Goal: Check status: Check status

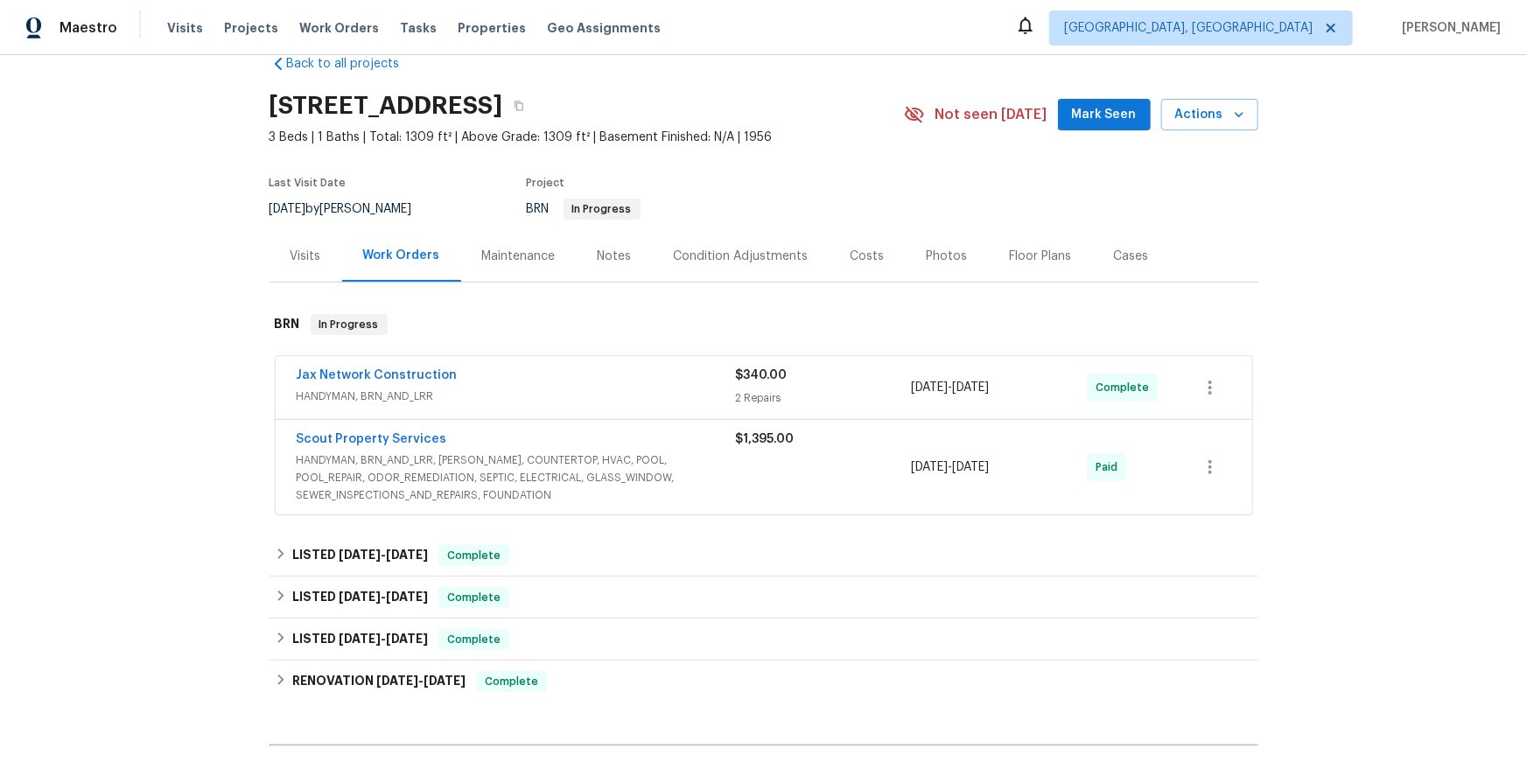
scroll to position [43, 0]
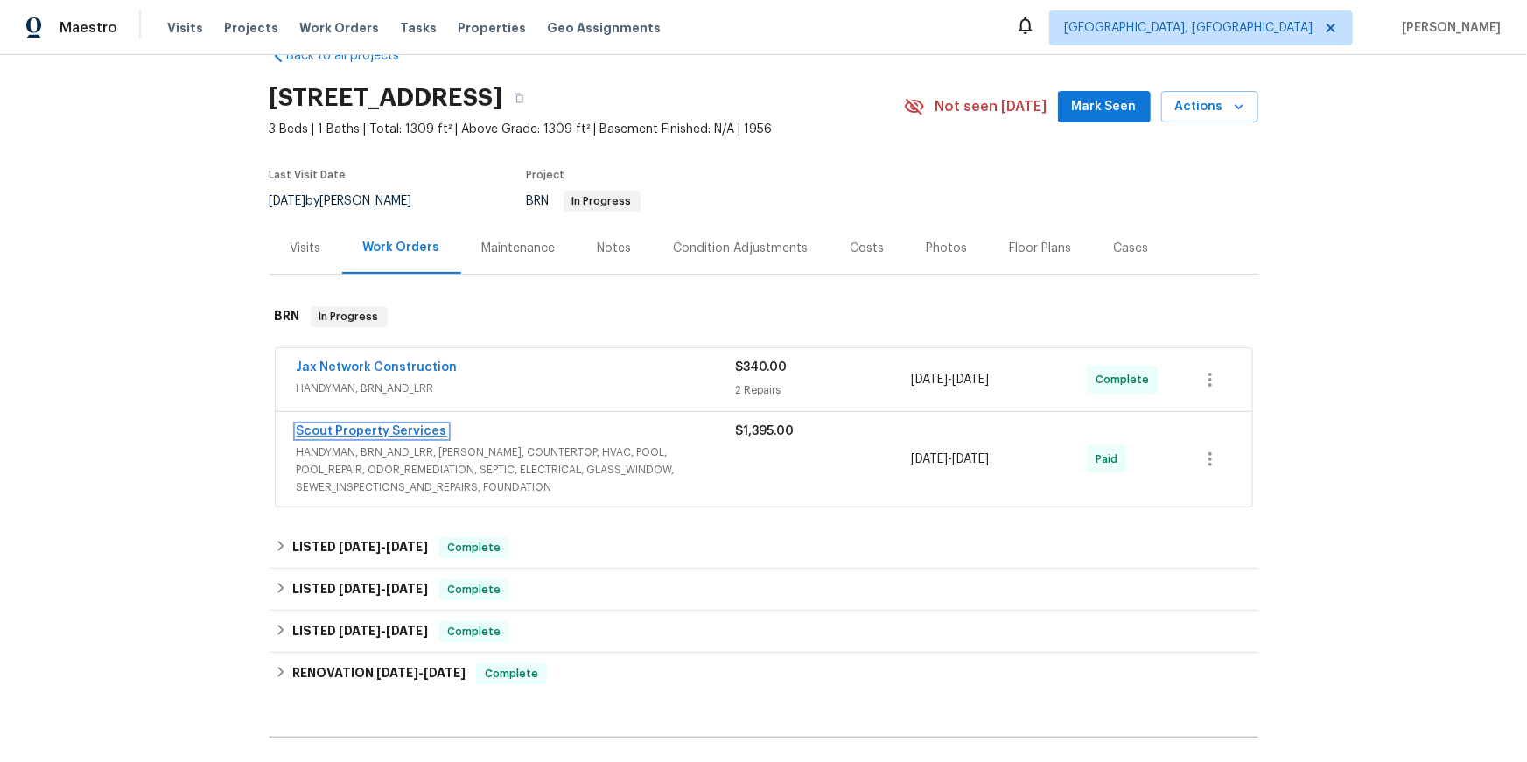
click at [416, 438] on link "Scout Property Services" at bounding box center [372, 431] width 151 height 12
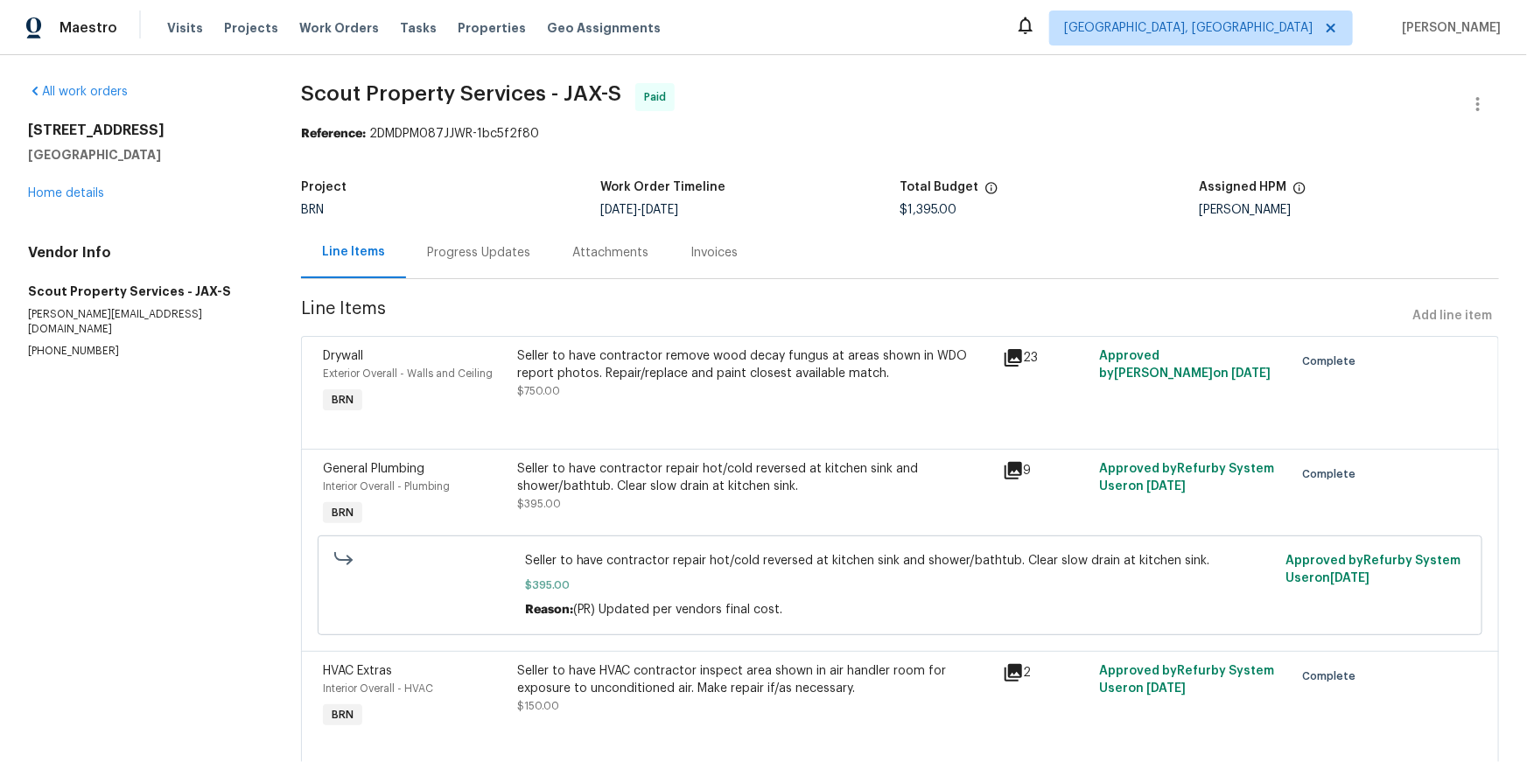
click at [1007, 367] on icon at bounding box center [1014, 358] width 18 height 18
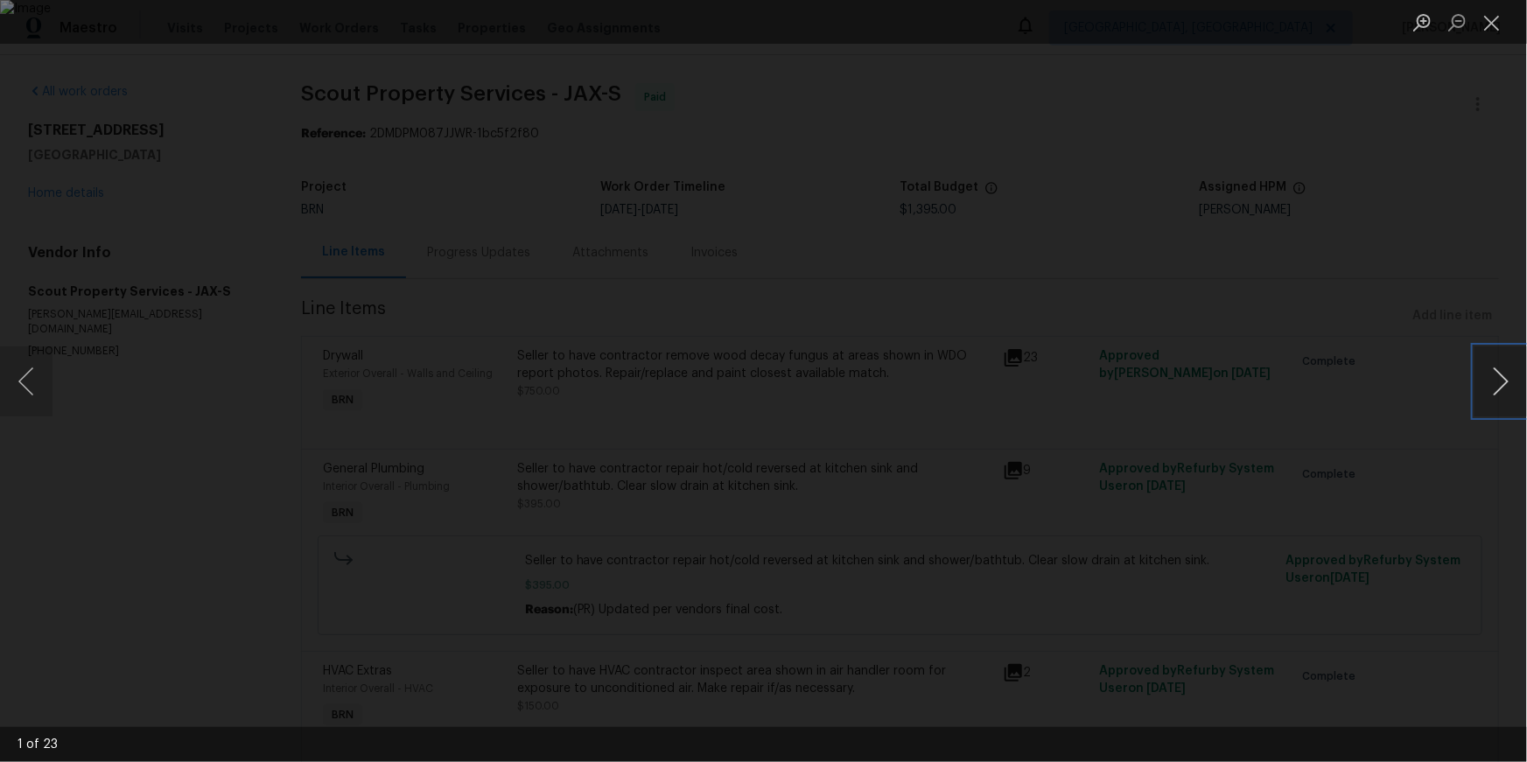
click at [1500, 380] on button "Next image" at bounding box center [1501, 382] width 53 height 70
click at [1499, 380] on button "Next image" at bounding box center [1501, 382] width 53 height 70
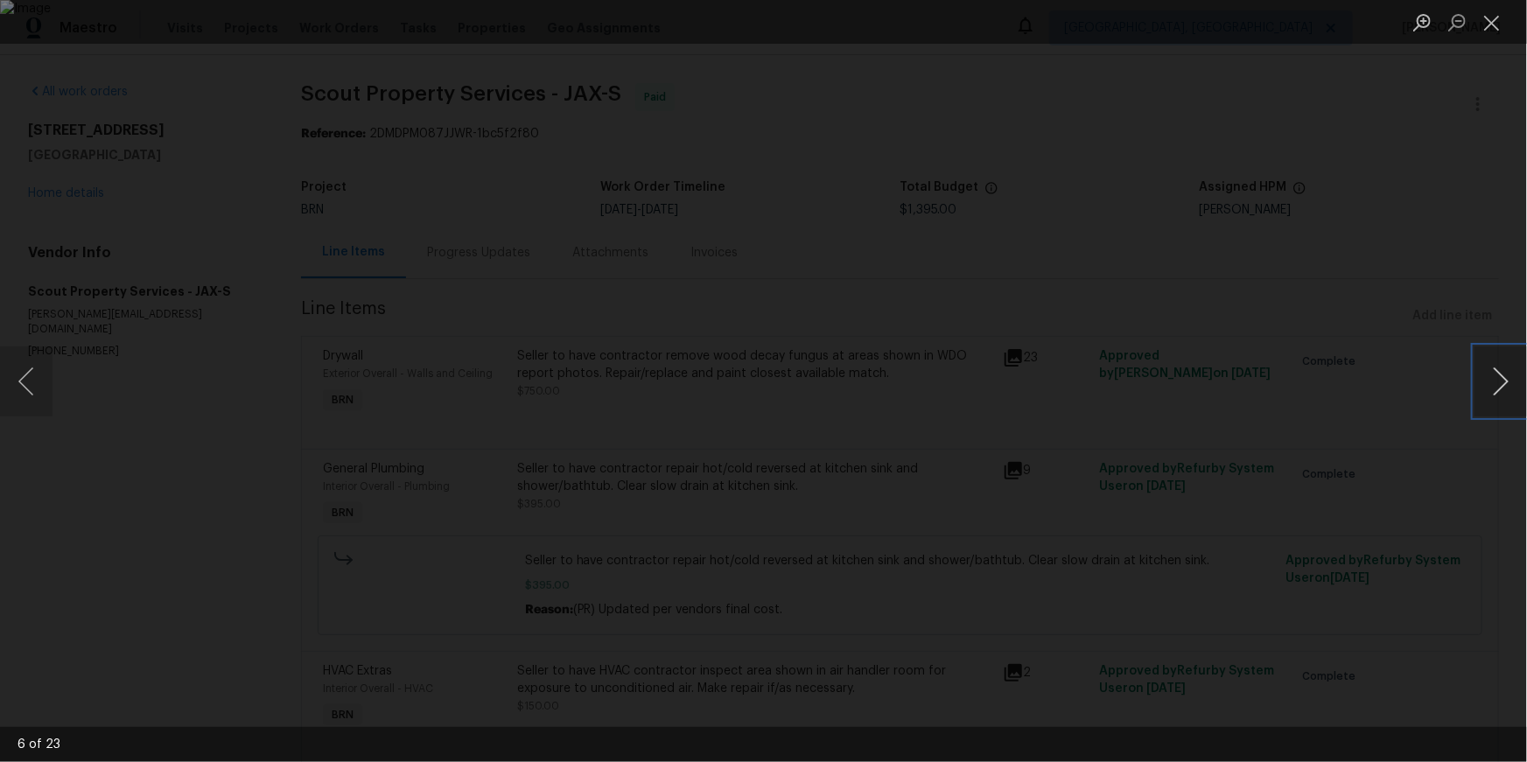
click at [1499, 380] on button "Next image" at bounding box center [1501, 382] width 53 height 70
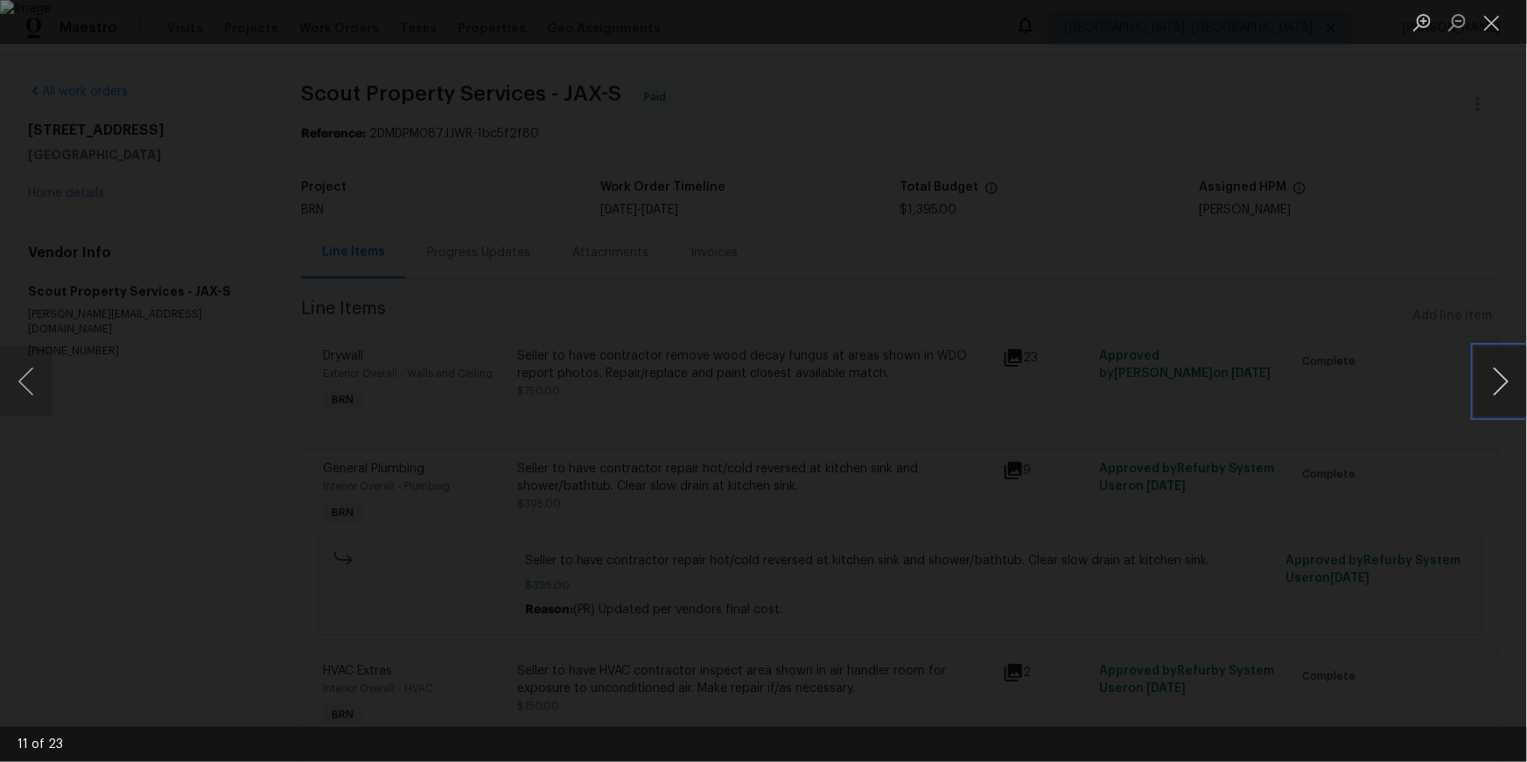
click at [1499, 380] on button "Next image" at bounding box center [1501, 382] width 53 height 70
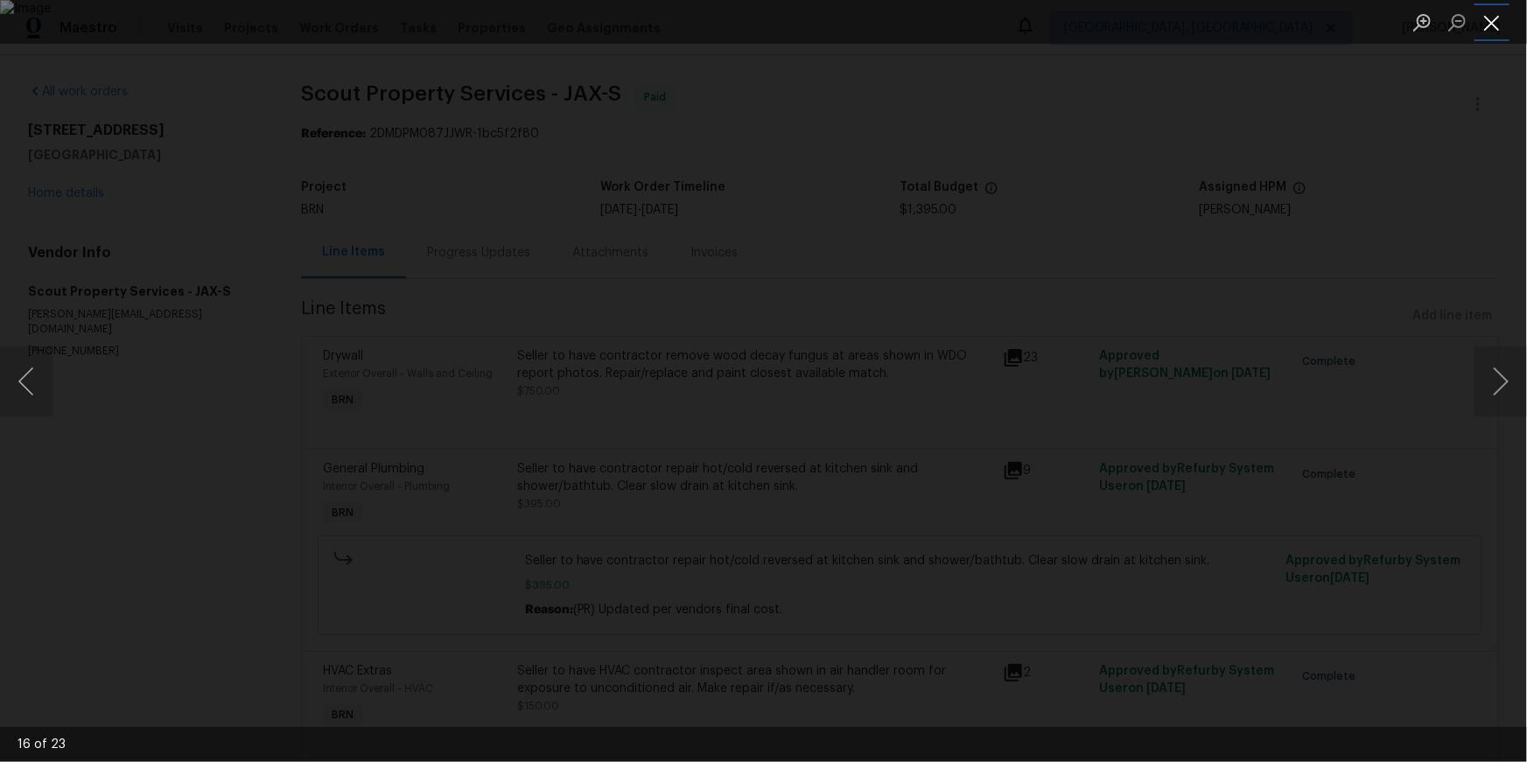
click at [1490, 22] on button "Close lightbox" at bounding box center [1492, 22] width 35 height 31
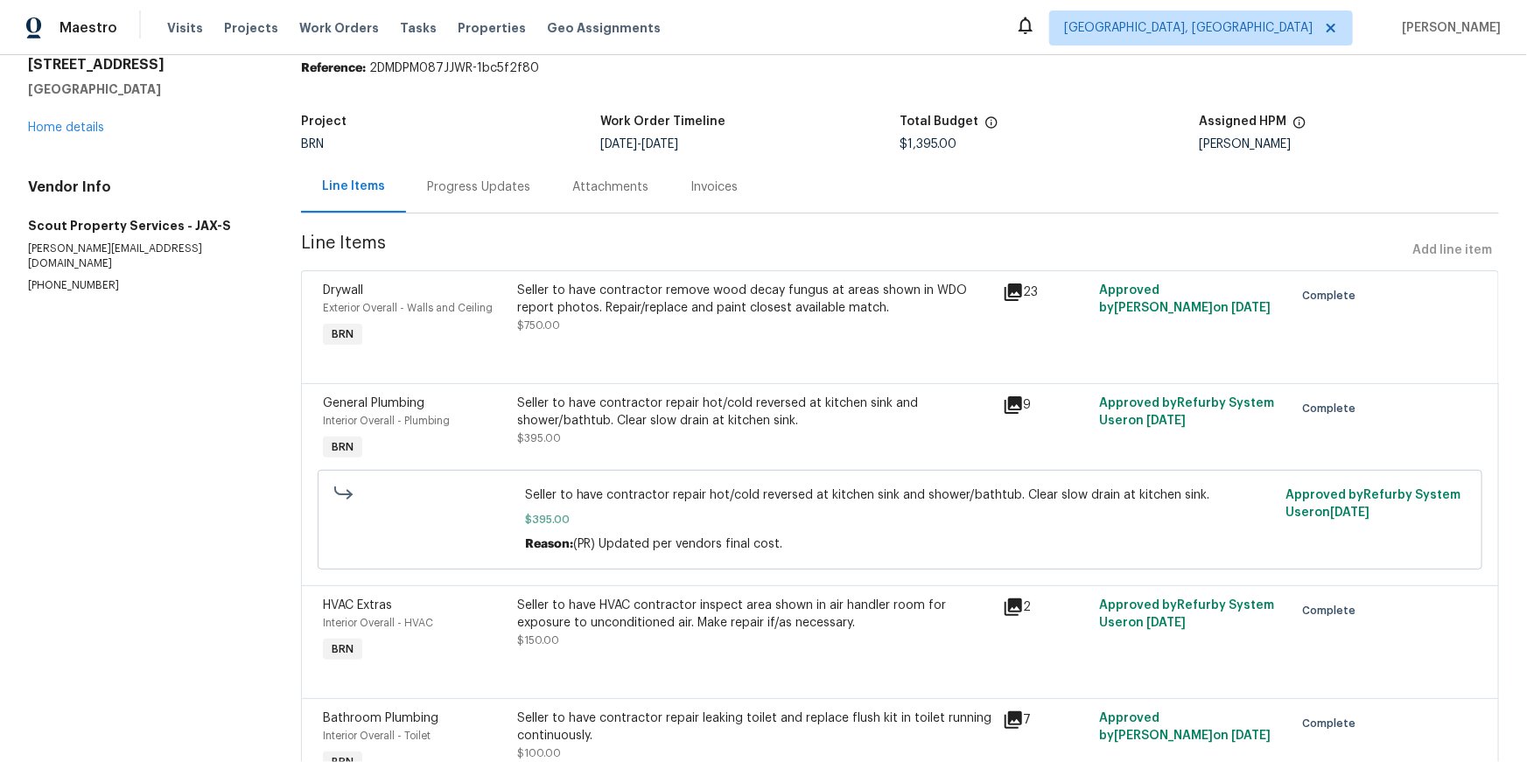
scroll to position [63, 0]
click at [506, 215] on div "Progress Updates" at bounding box center [478, 190] width 145 height 52
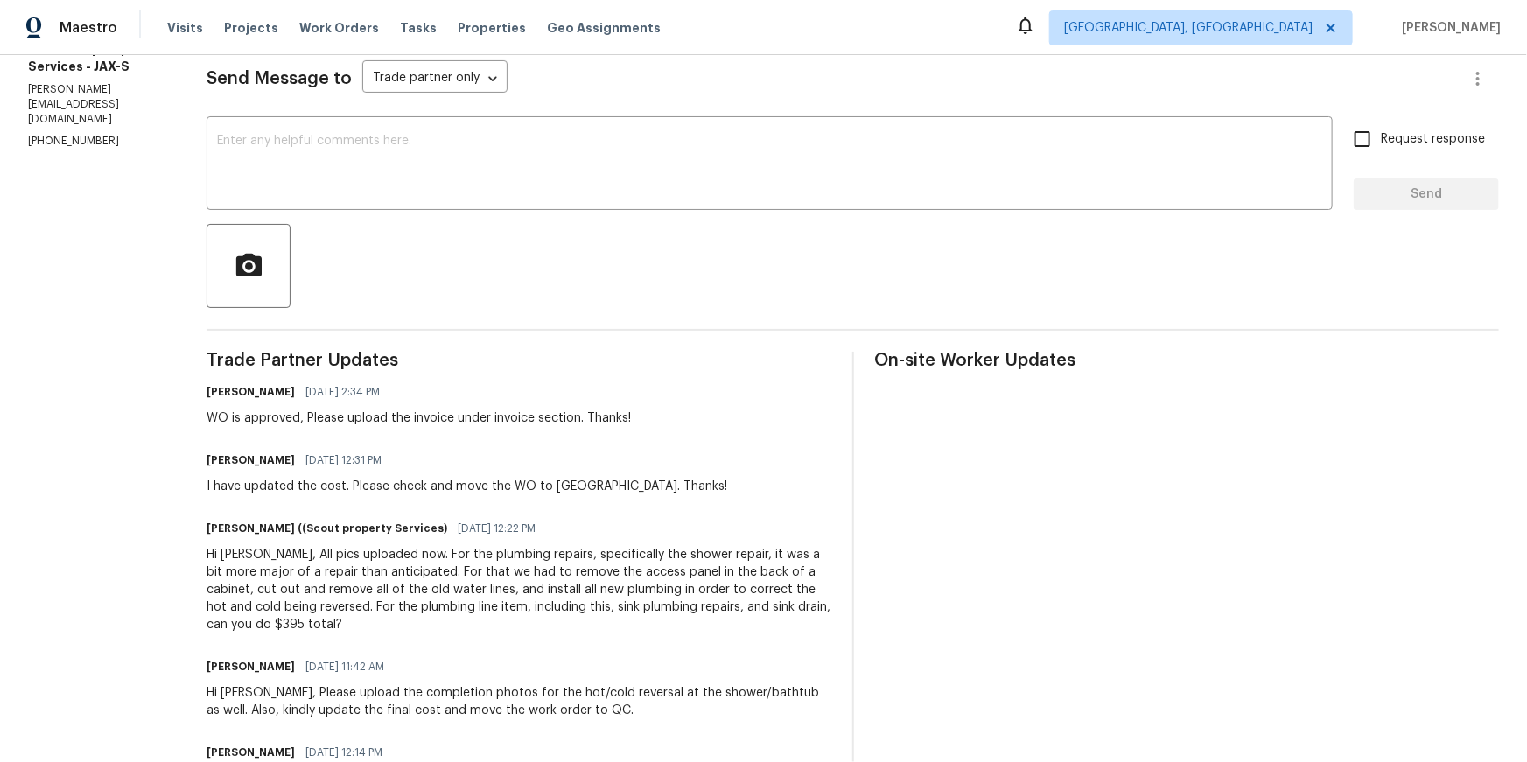
scroll to position [246, 0]
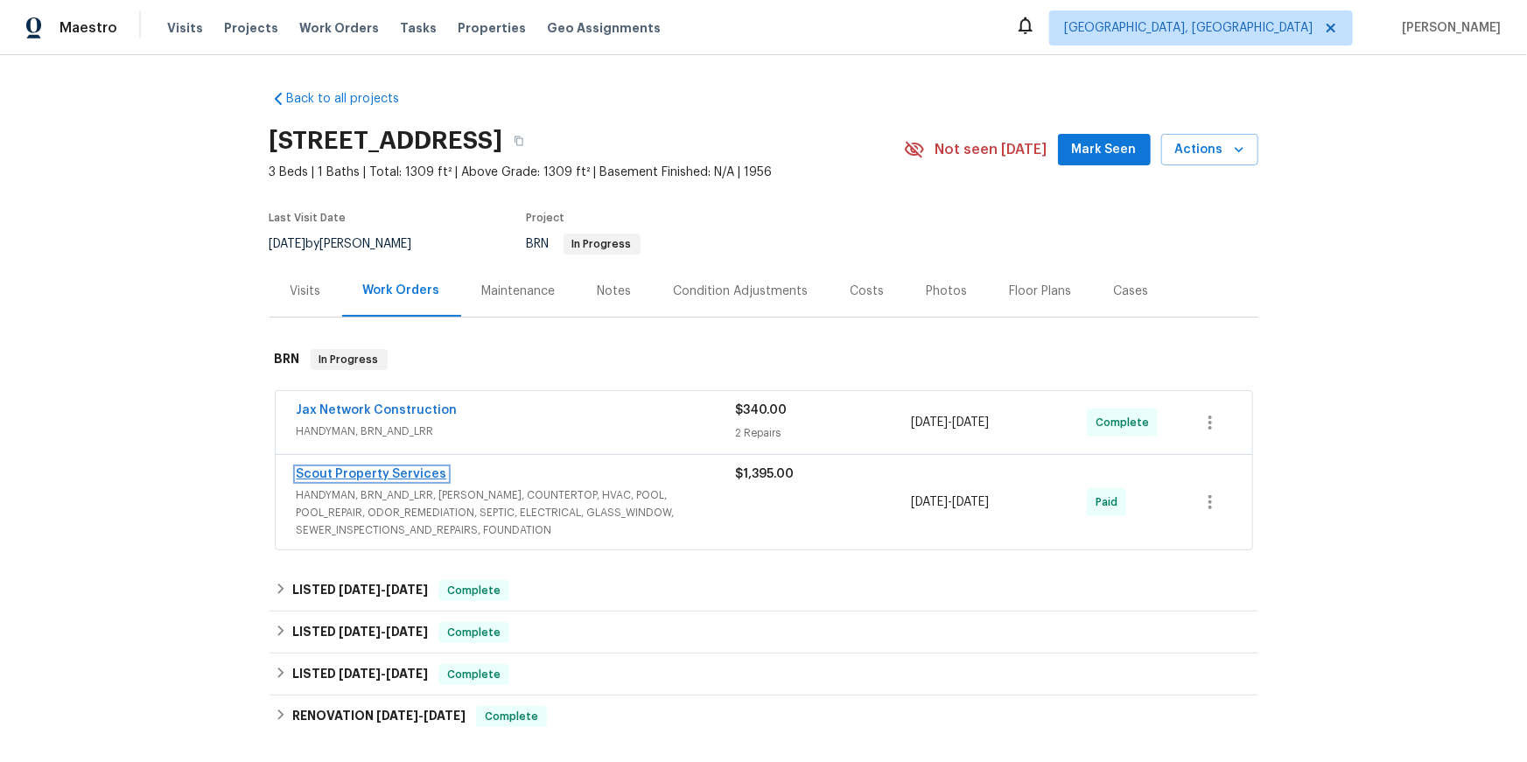
click at [364, 480] on link "Scout Property Services" at bounding box center [372, 474] width 151 height 12
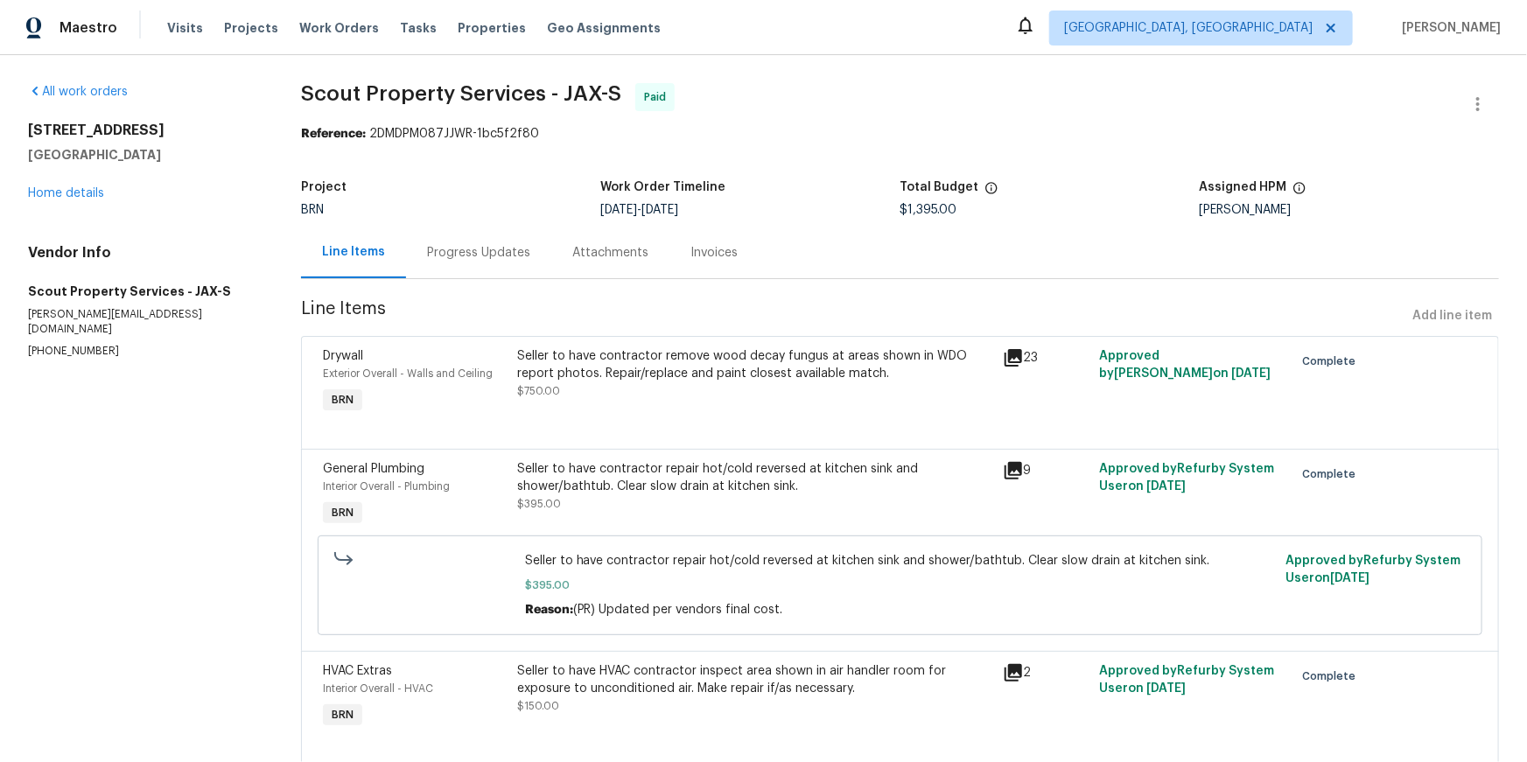
click at [639, 262] on div "Attachments" at bounding box center [610, 253] width 76 height 18
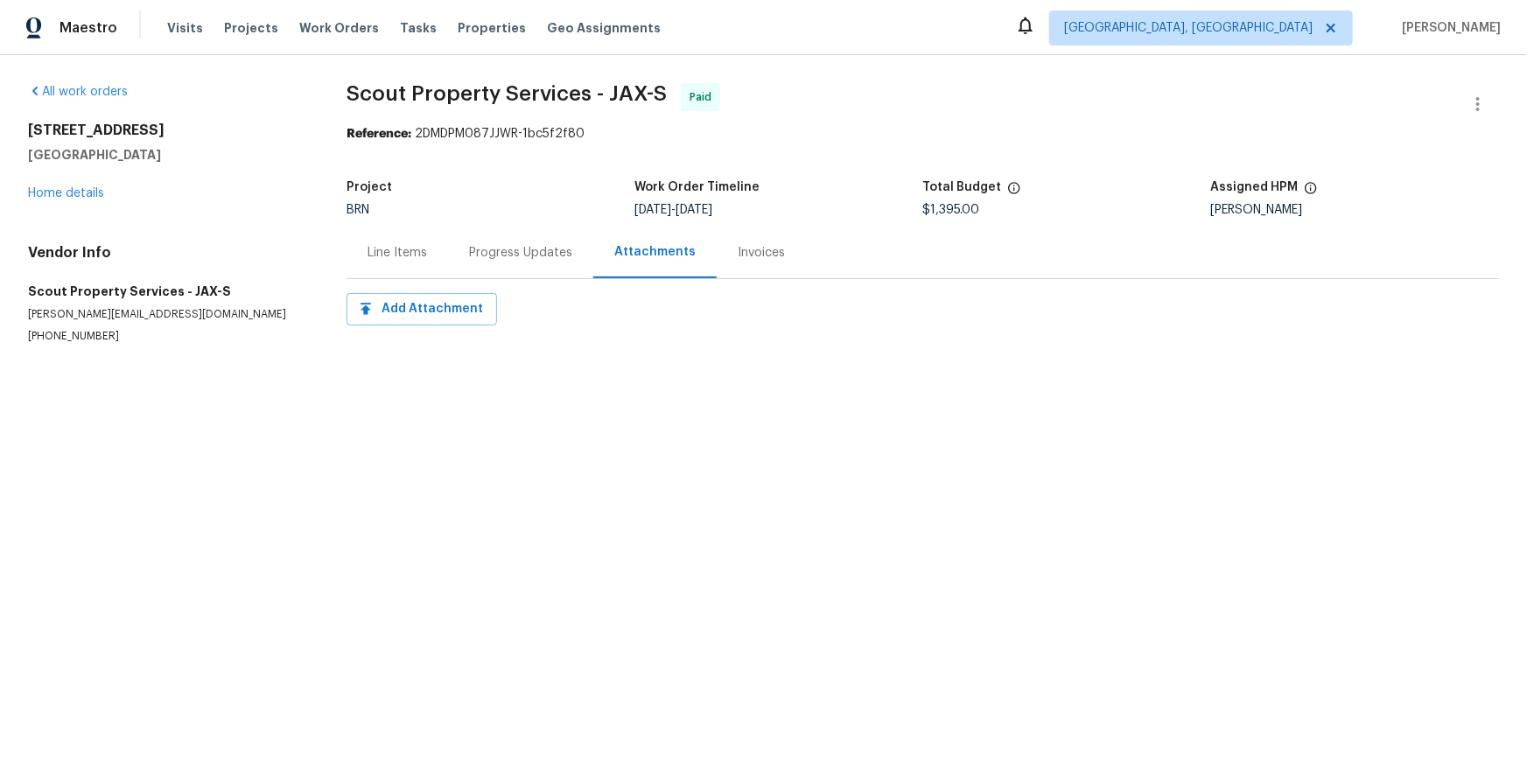
click at [785, 262] on div "Invoices" at bounding box center [761, 253] width 47 height 18
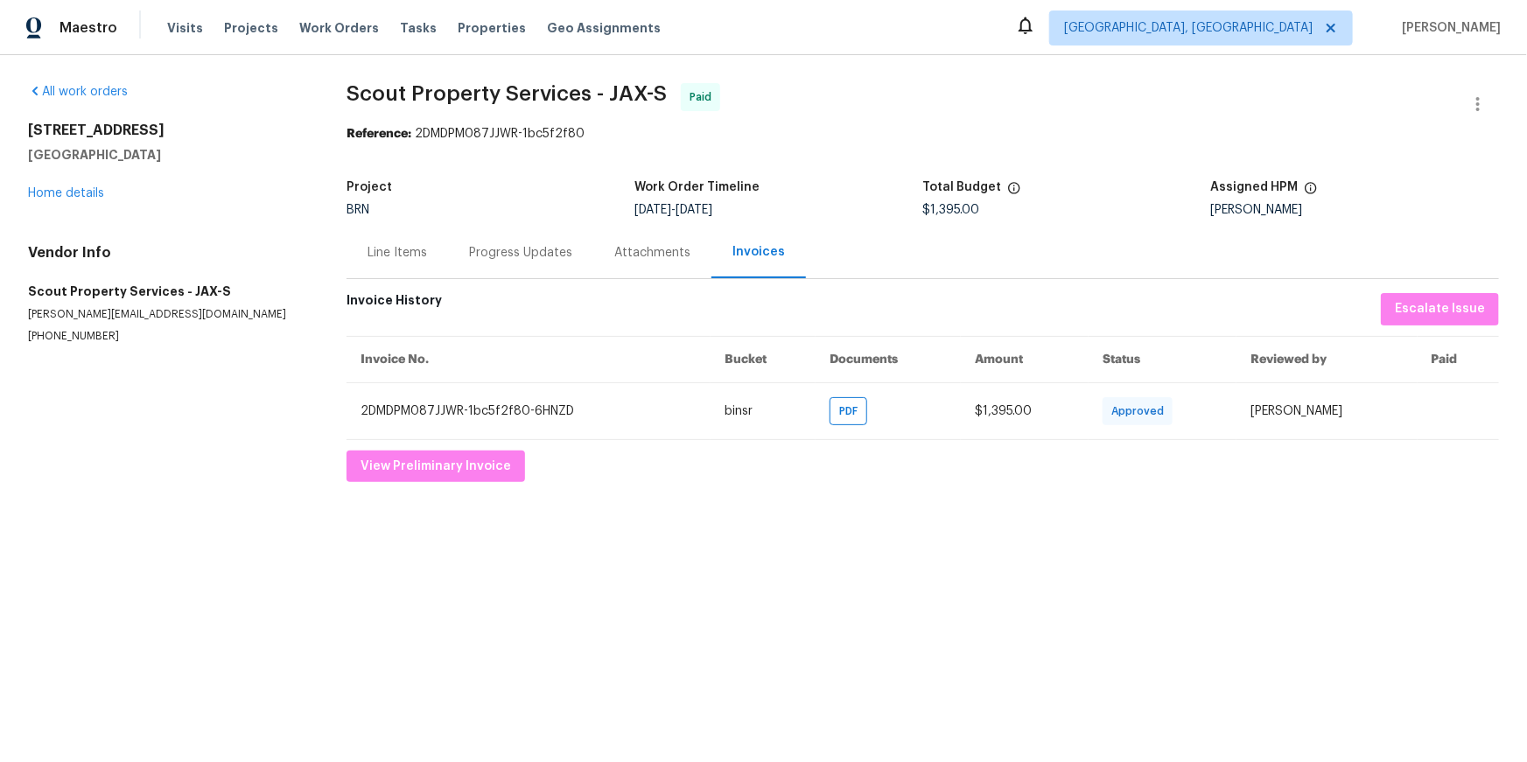
click at [544, 278] on div "Progress Updates" at bounding box center [520, 253] width 145 height 52
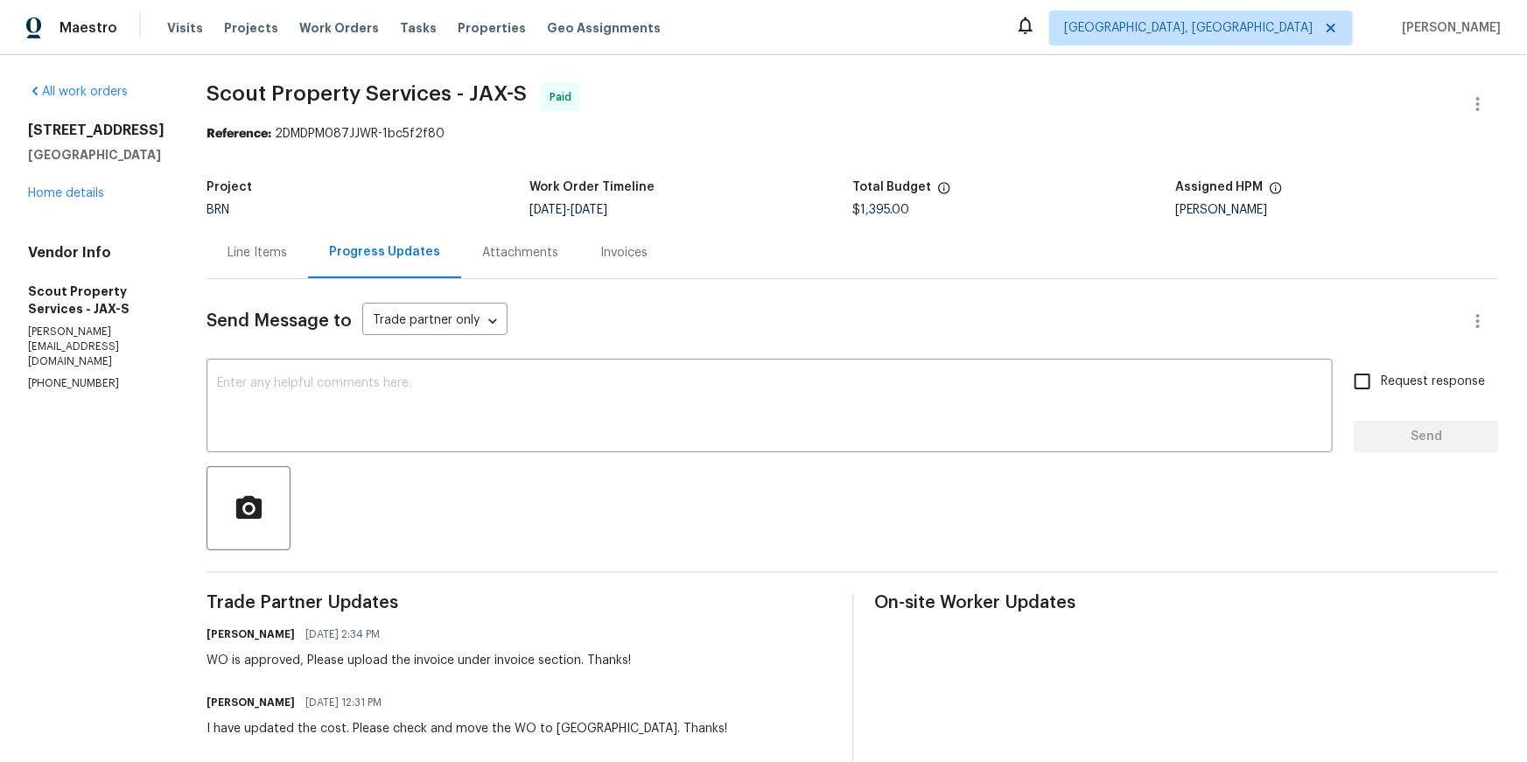
drag, startPoint x: 275, startPoint y: 287, endPoint x: 305, endPoint y: 286, distance: 29.8
click at [275, 262] on div "Line Items" at bounding box center [258, 253] width 60 height 18
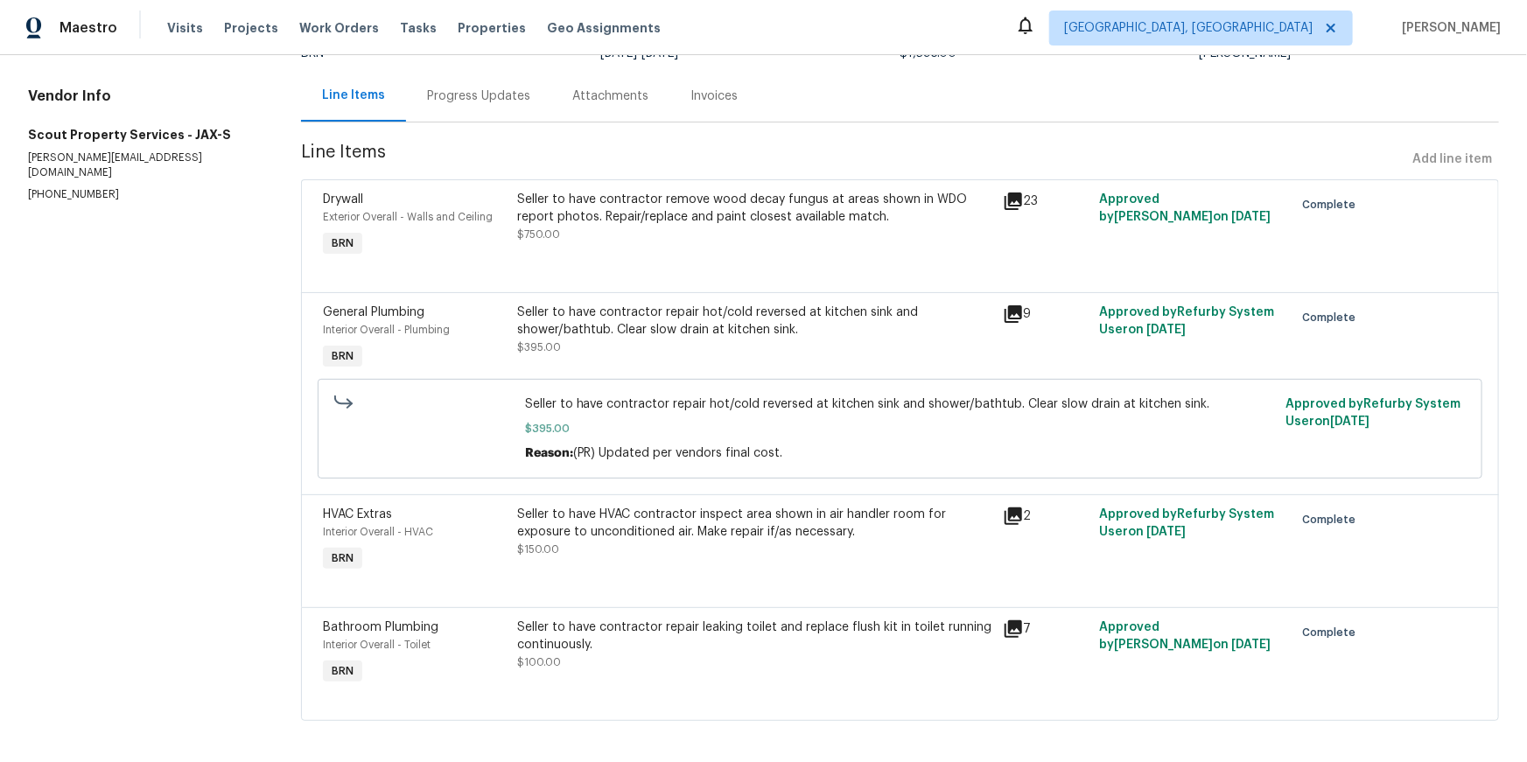
scroll to position [76, 0]
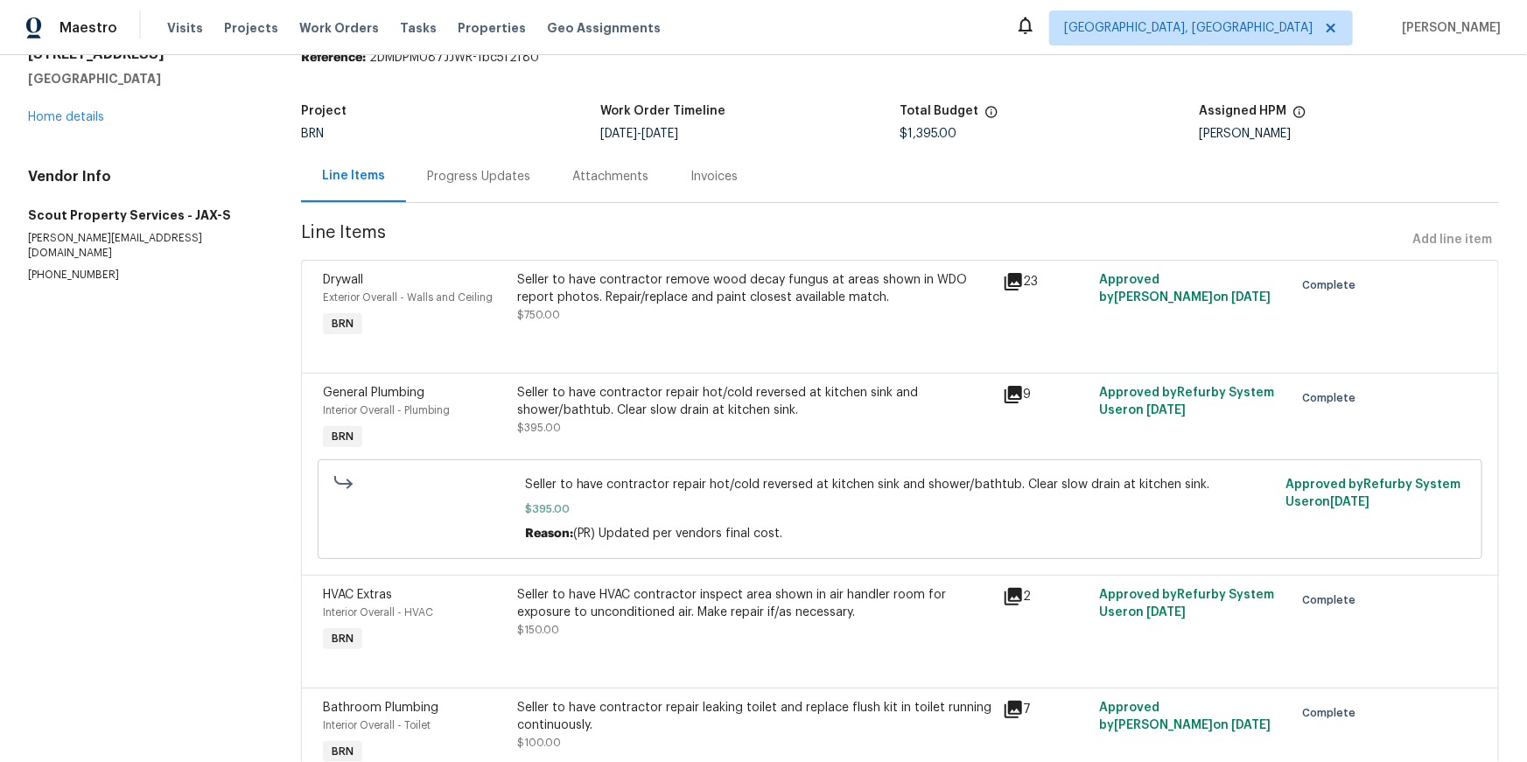
click at [1011, 291] on icon at bounding box center [1014, 282] width 18 height 18
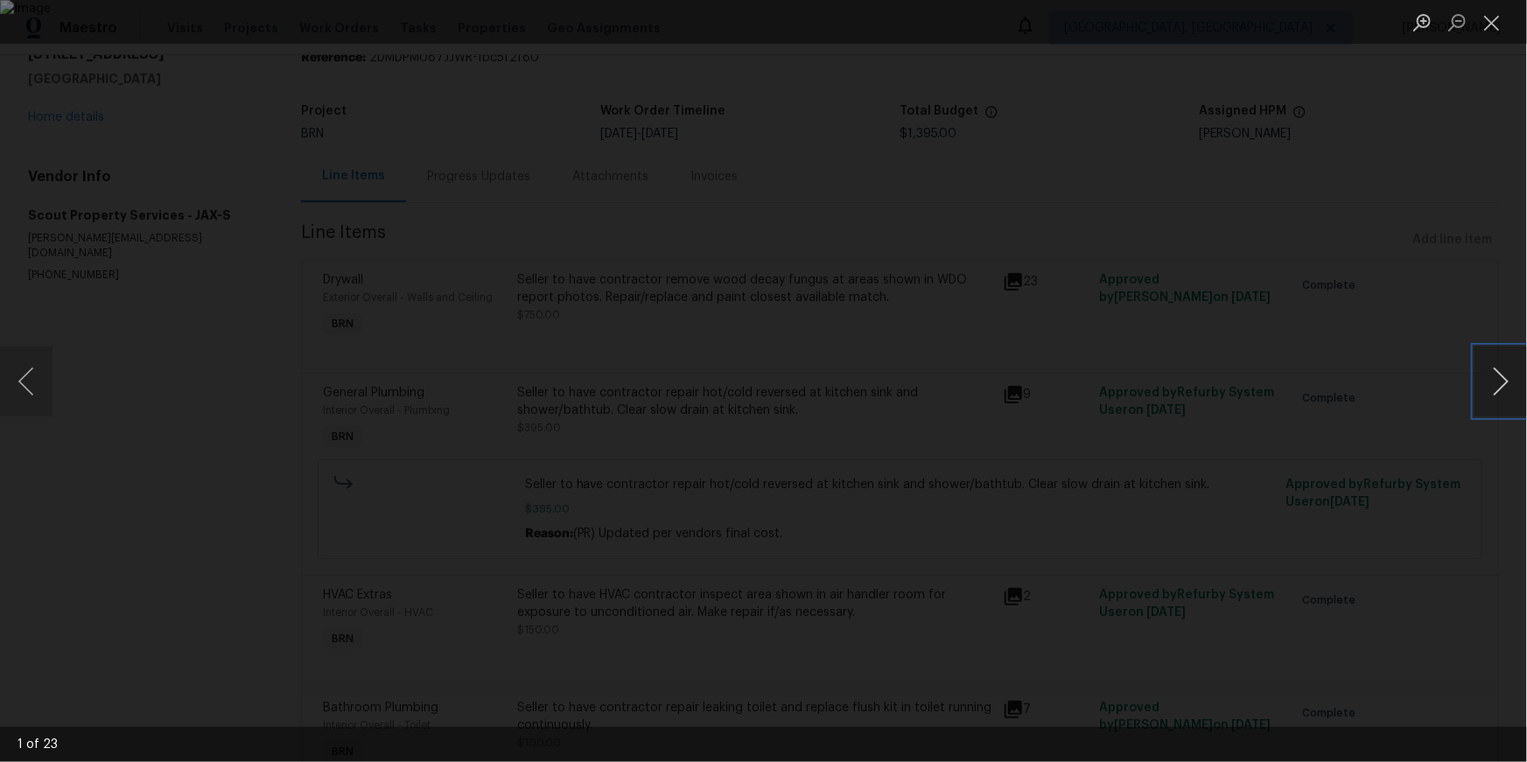
click at [1488, 379] on button "Next image" at bounding box center [1501, 382] width 53 height 70
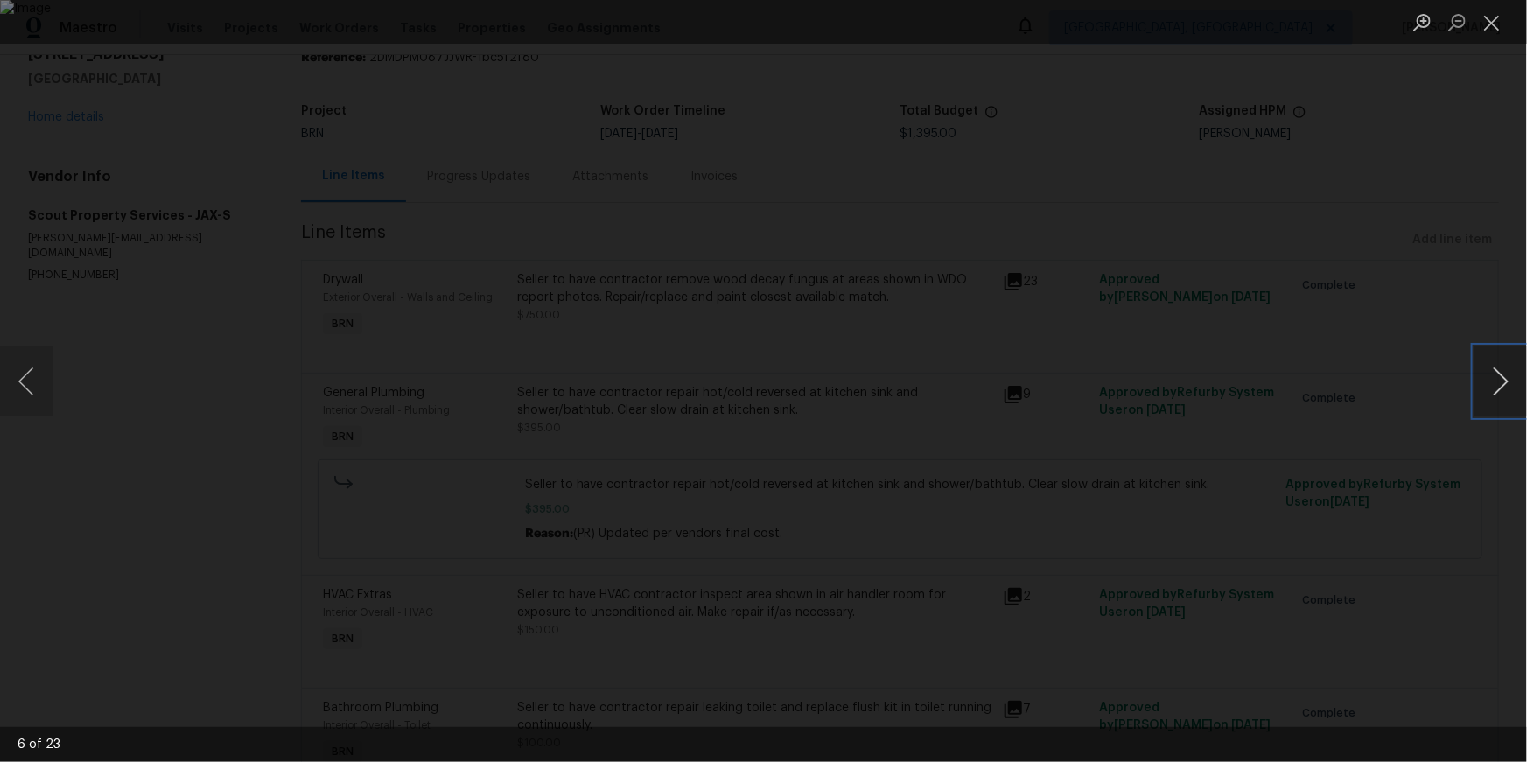
click at [1488, 379] on button "Next image" at bounding box center [1501, 382] width 53 height 70
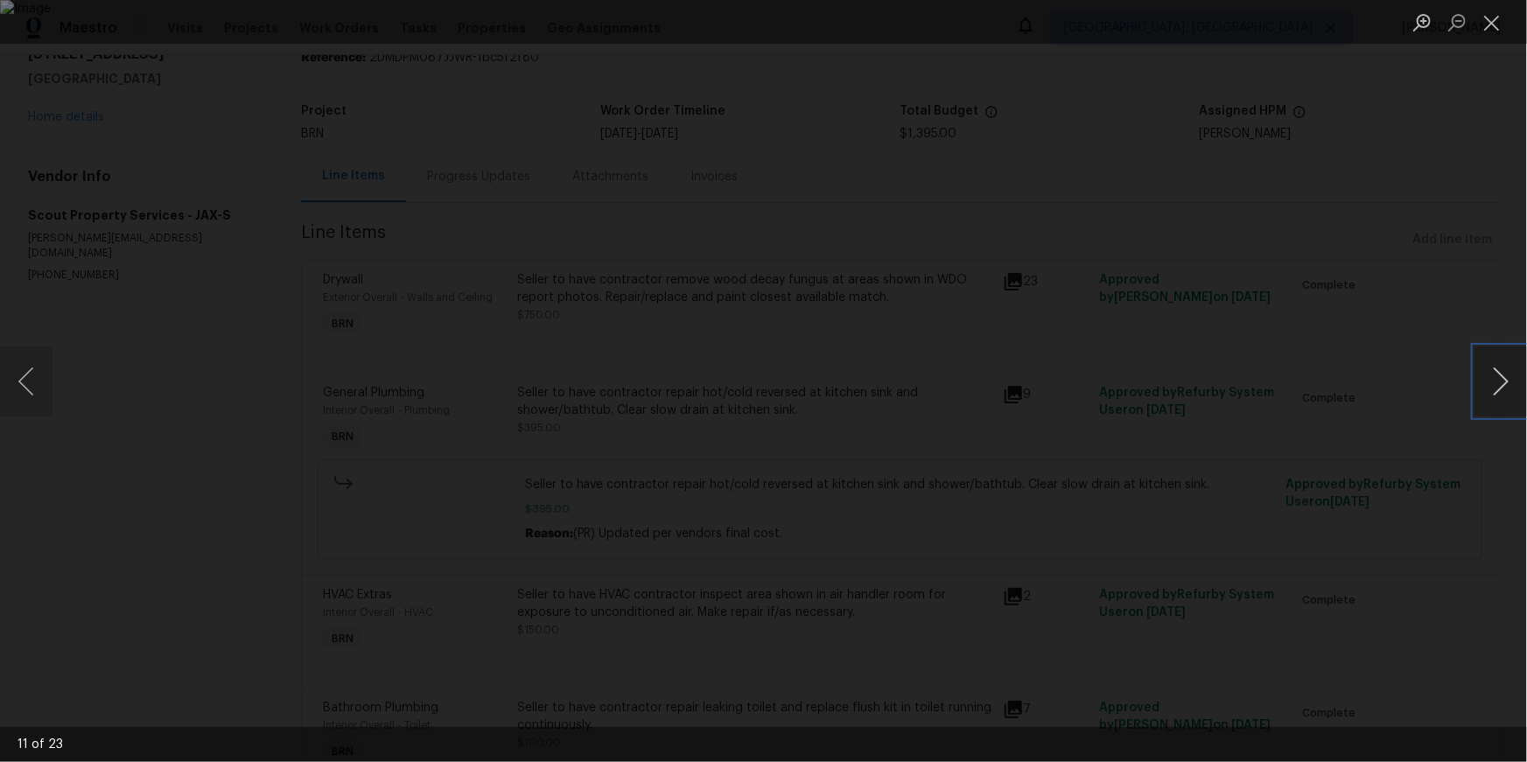
click at [1488, 379] on button "Next image" at bounding box center [1501, 382] width 53 height 70
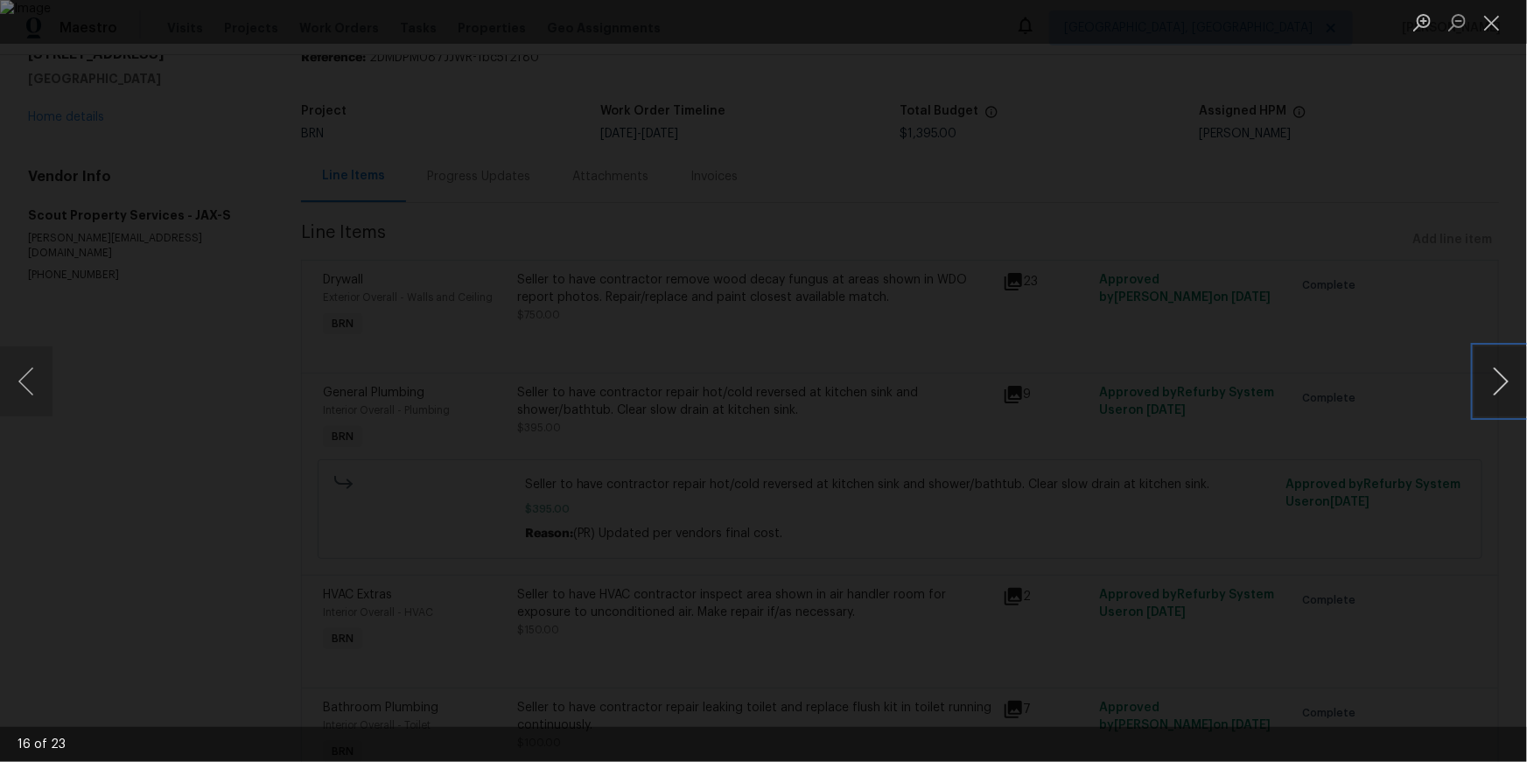
click at [1488, 379] on button "Next image" at bounding box center [1501, 382] width 53 height 70
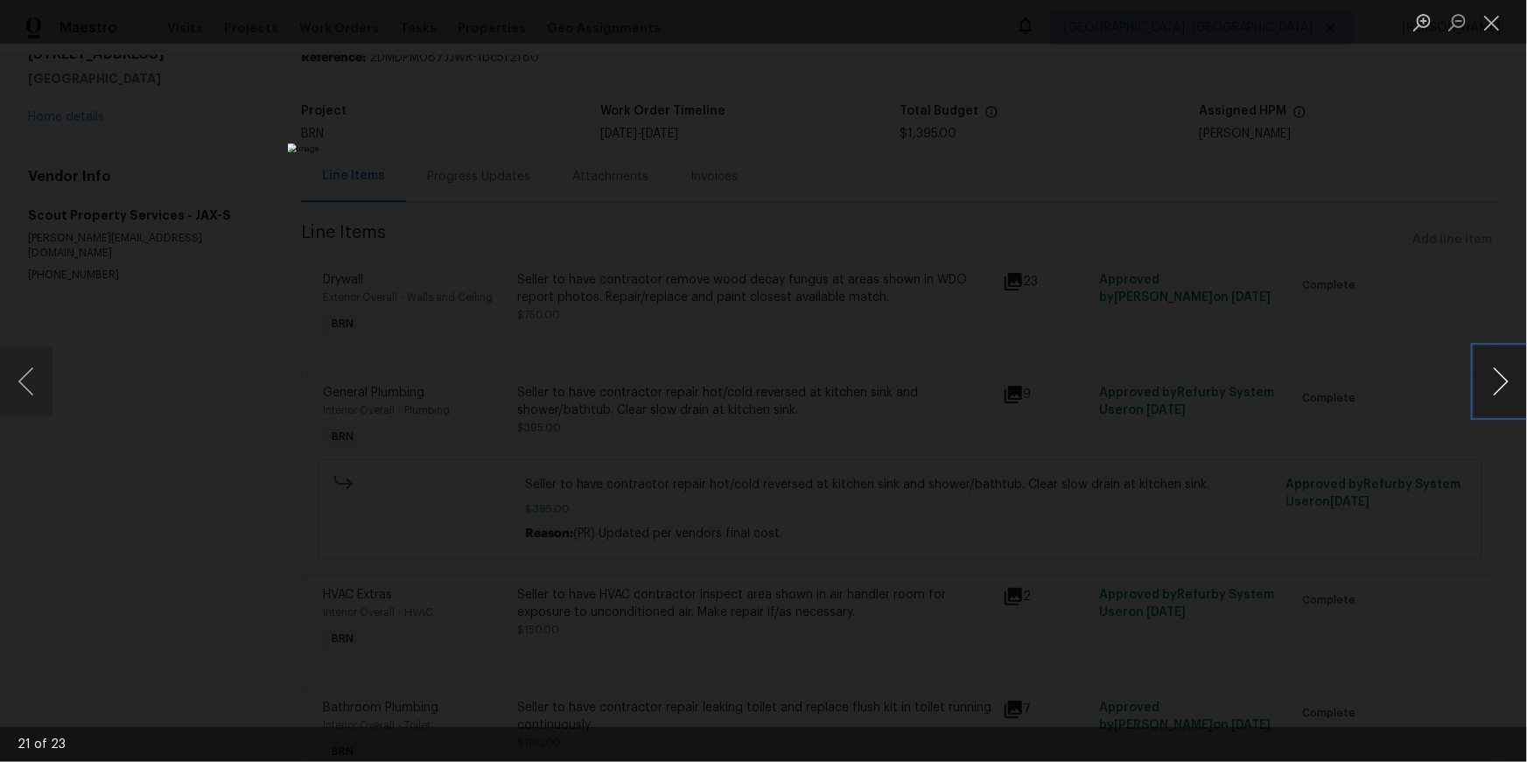
click at [1488, 379] on button "Next image" at bounding box center [1501, 382] width 53 height 70
drag, startPoint x: 33, startPoint y: 382, endPoint x: 25, endPoint y: 383, distance: 8.9
click at [32, 382] on button "Previous image" at bounding box center [26, 382] width 53 height 70
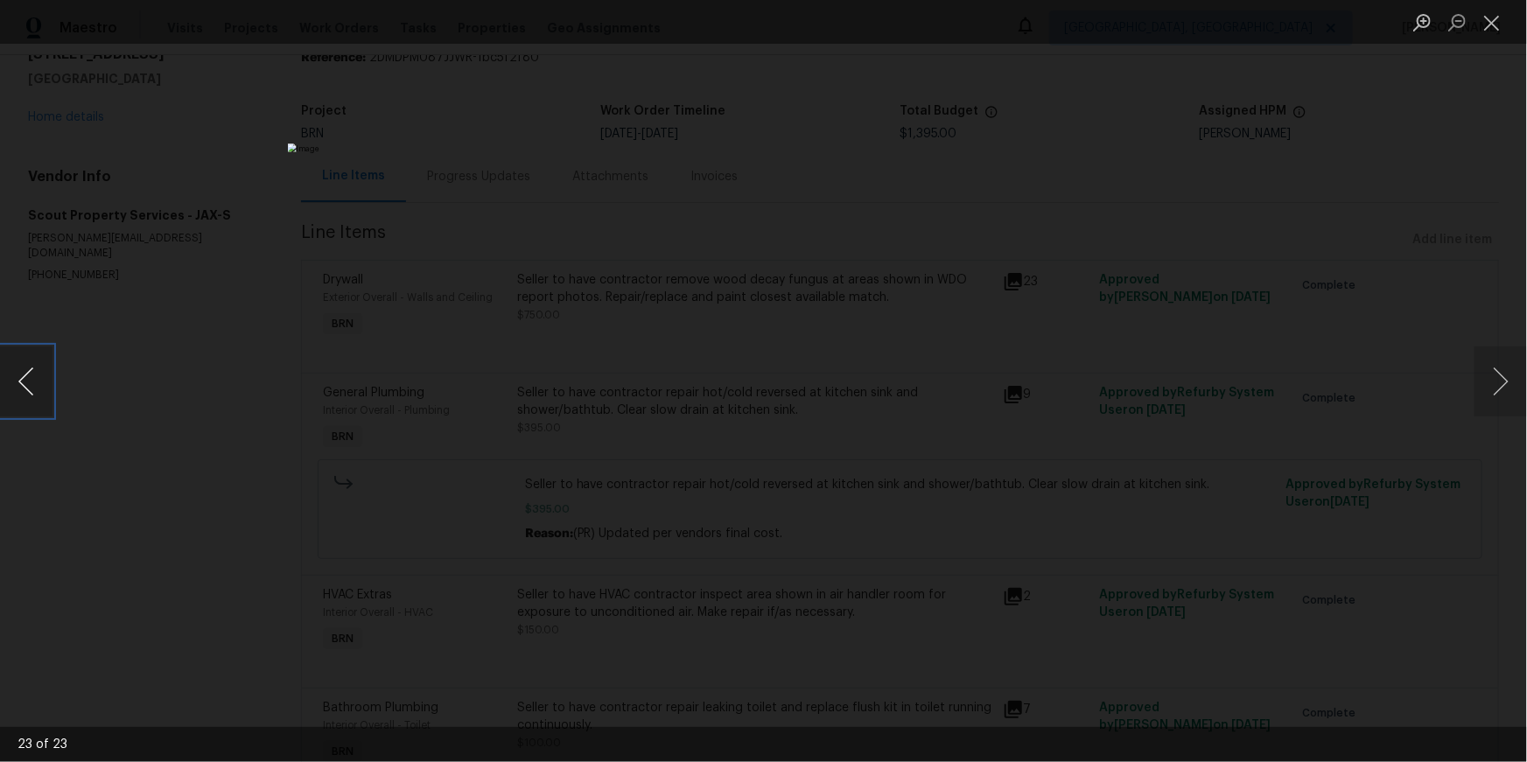
click at [33, 395] on button "Previous image" at bounding box center [26, 382] width 53 height 70
click at [1490, 33] on button "Close lightbox" at bounding box center [1492, 22] width 35 height 31
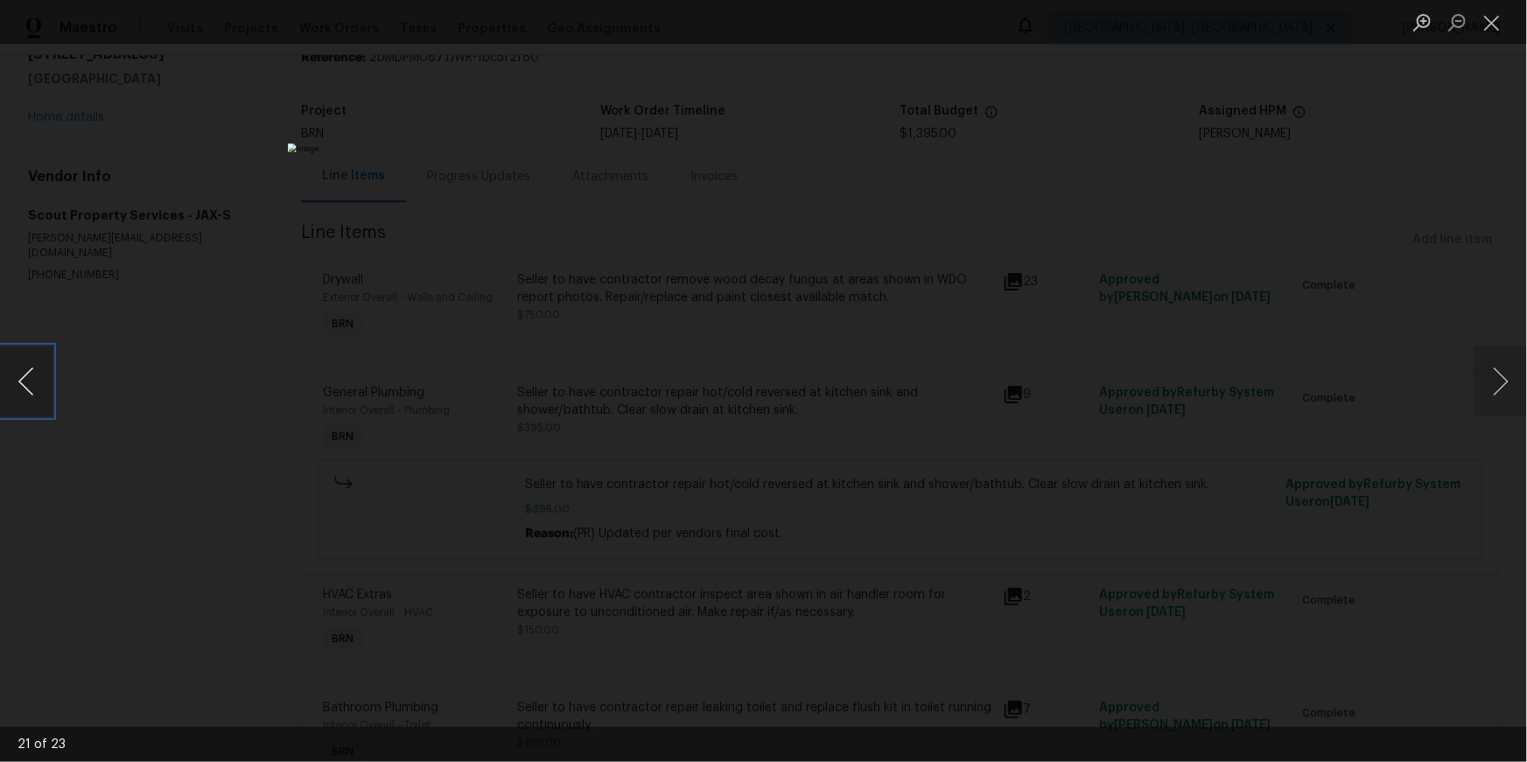
click at [32, 380] on button "Previous image" at bounding box center [26, 382] width 53 height 70
click at [50, 376] on button "Previous image" at bounding box center [26, 382] width 53 height 70
click at [46, 376] on button "Previous image" at bounding box center [26, 382] width 53 height 70
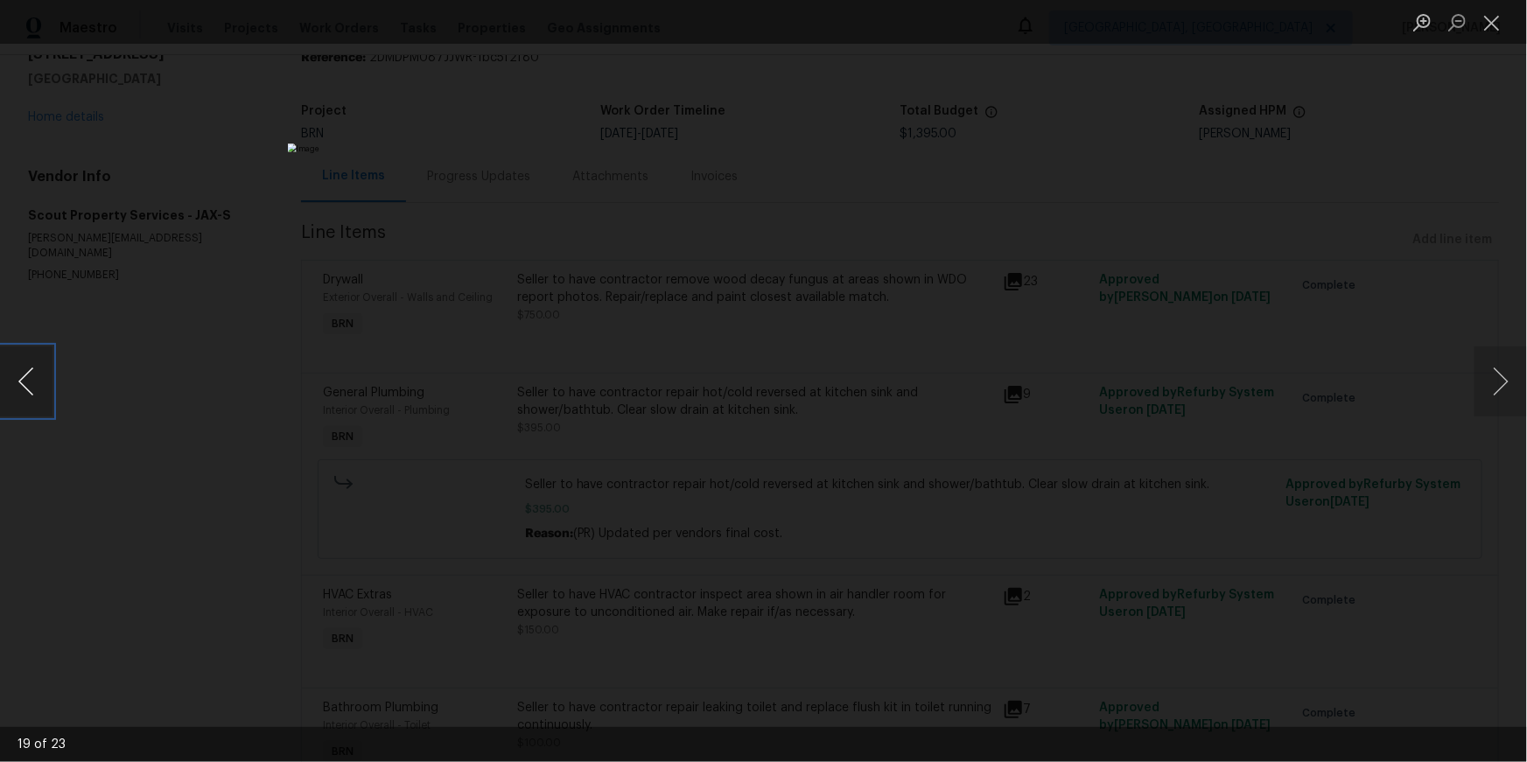
click at [34, 390] on button "Previous image" at bounding box center [26, 382] width 53 height 70
click at [32, 390] on button "Previous image" at bounding box center [26, 382] width 53 height 70
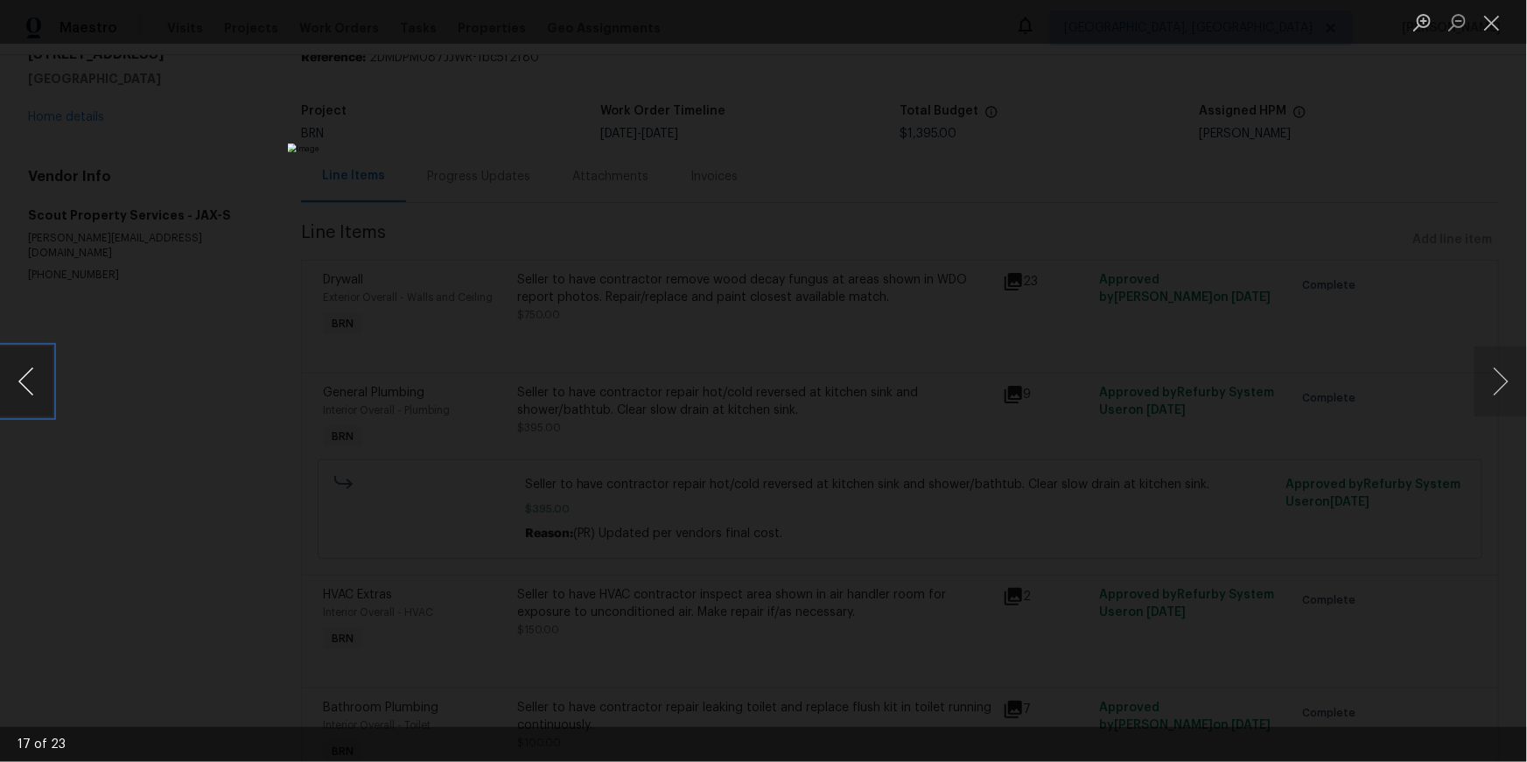
click at [25, 383] on button "Previous image" at bounding box center [26, 382] width 53 height 70
click at [1493, 374] on button "Next image" at bounding box center [1501, 382] width 53 height 70
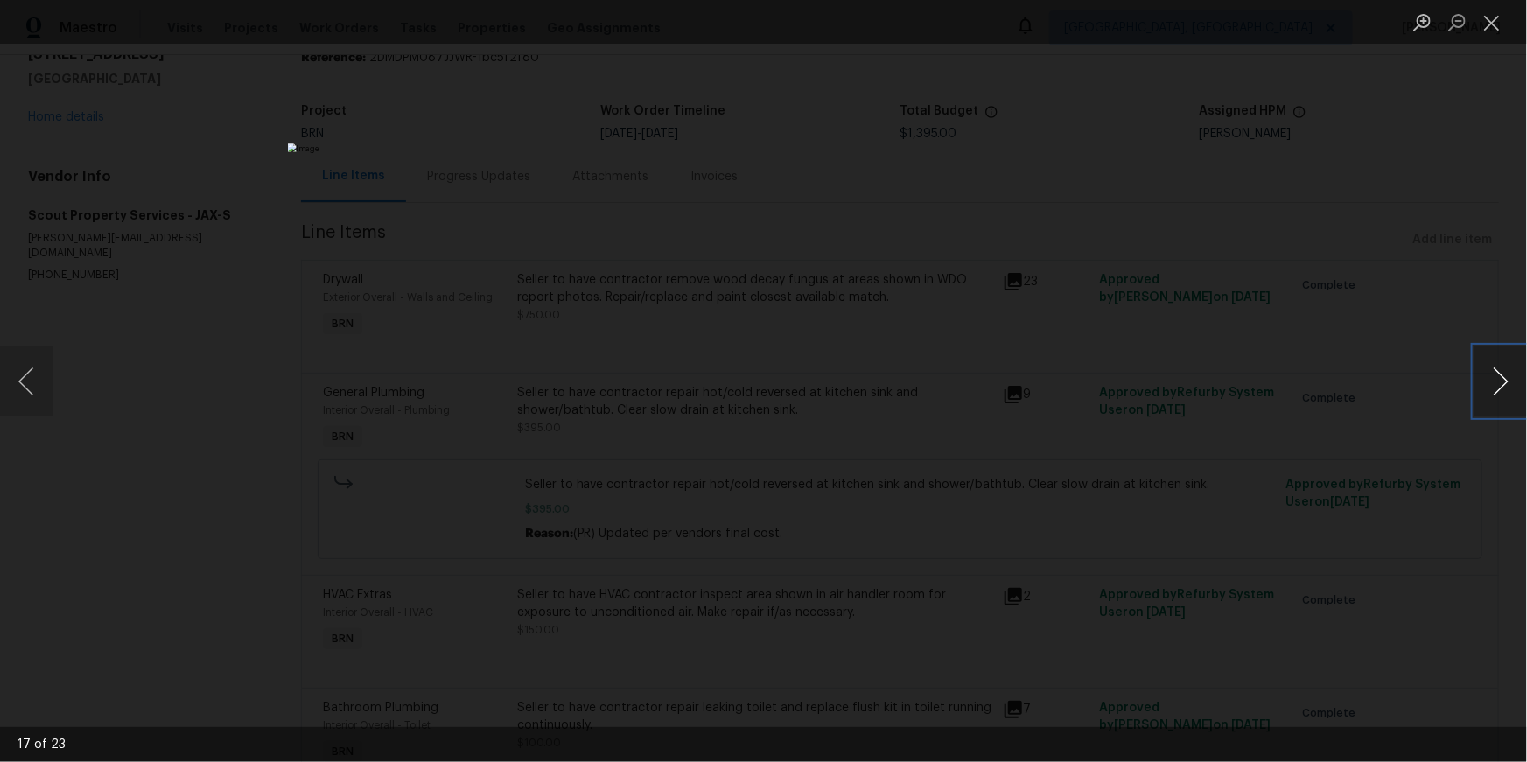
click at [1493, 374] on button "Next image" at bounding box center [1501, 382] width 53 height 70
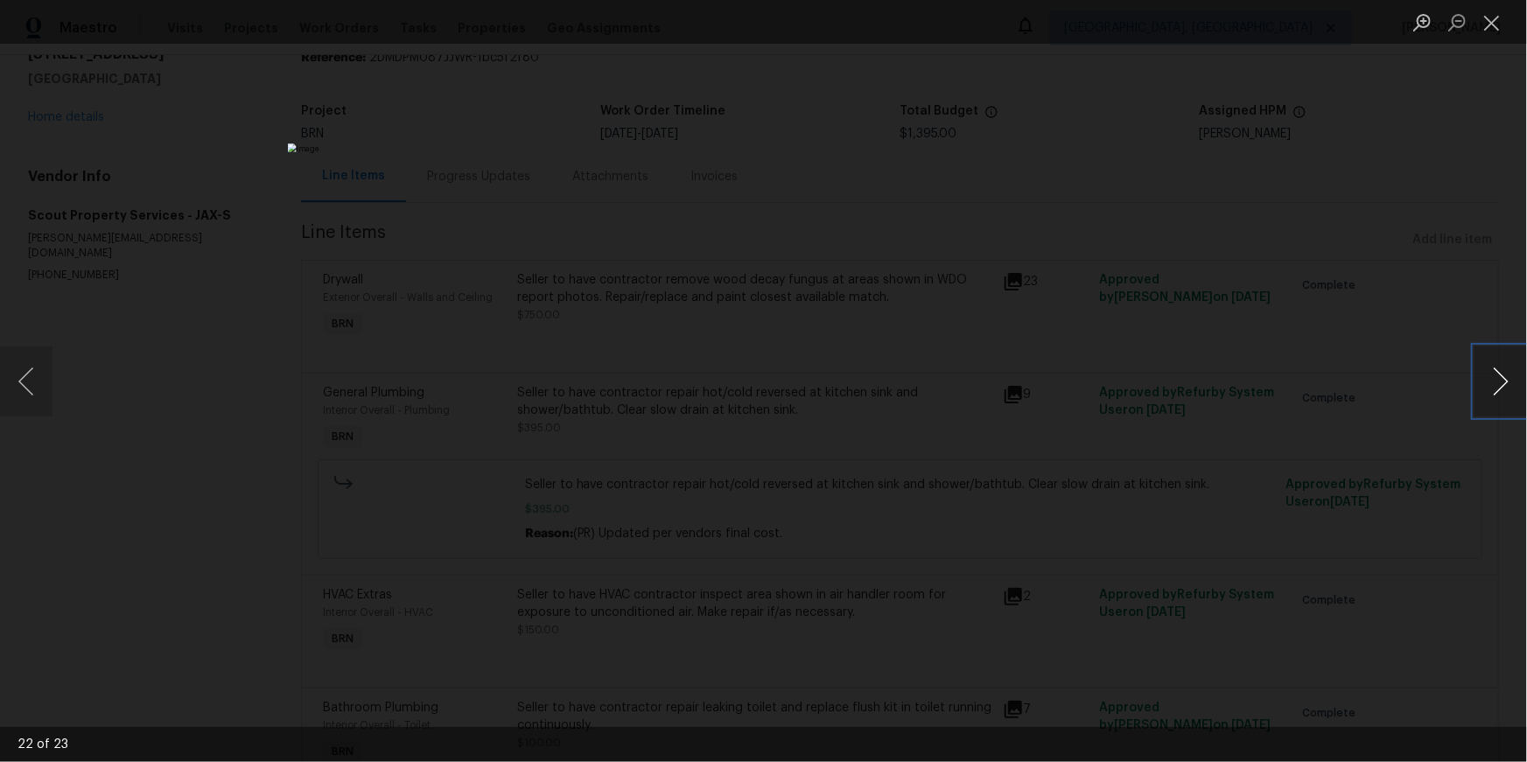
click at [1493, 374] on button "Next image" at bounding box center [1501, 382] width 53 height 70
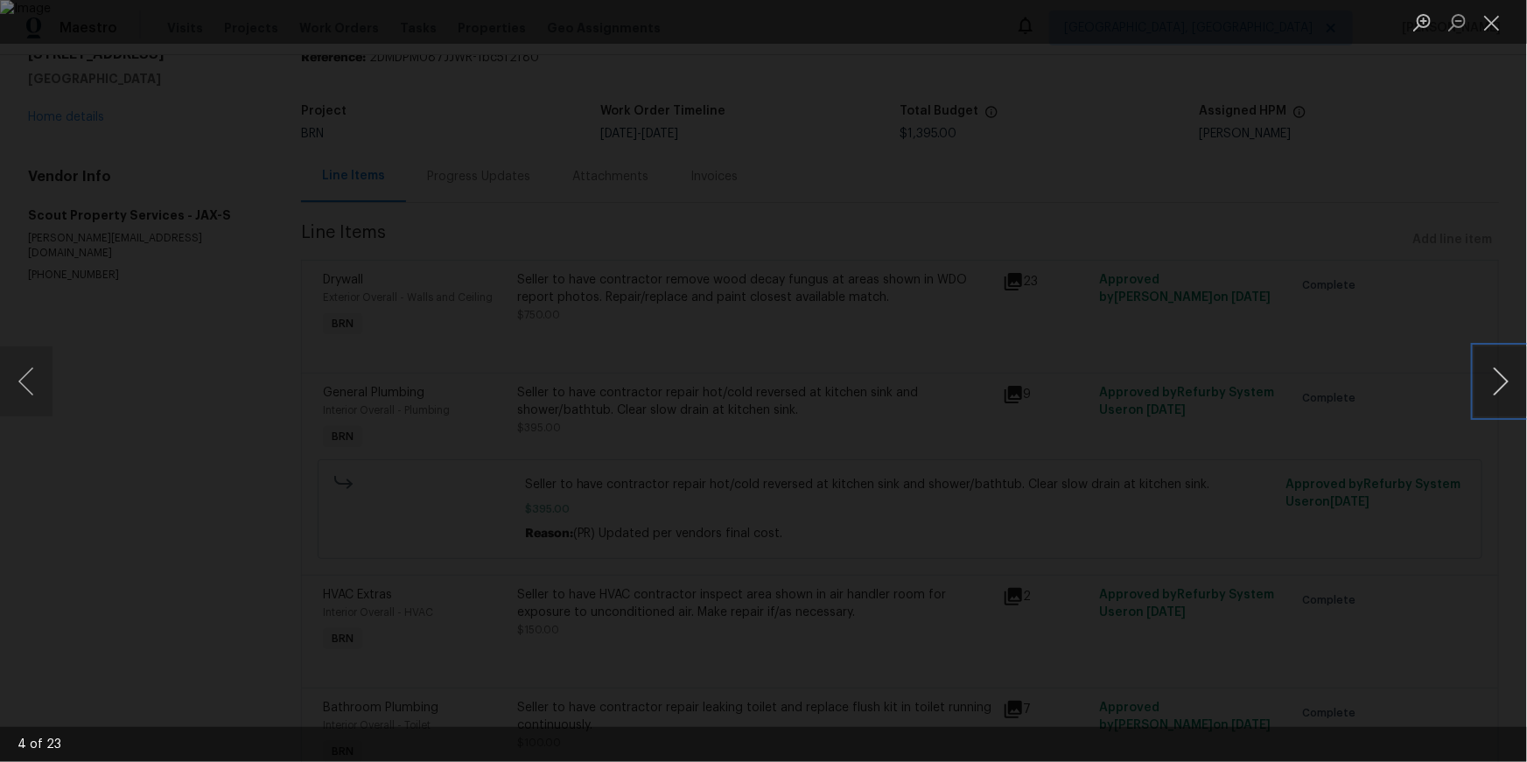
click at [1493, 374] on button "Next image" at bounding box center [1501, 382] width 53 height 70
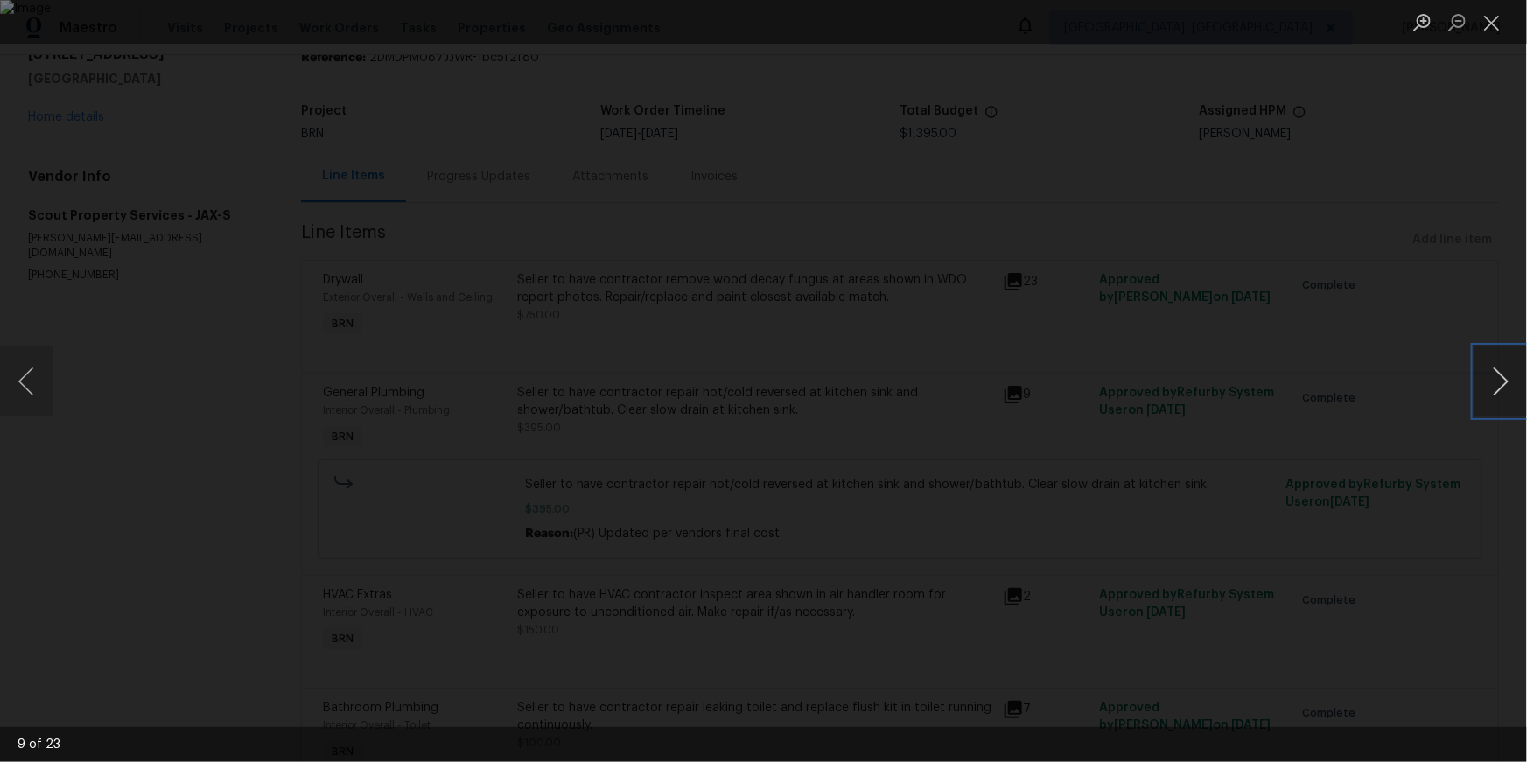
click at [1493, 374] on button "Next image" at bounding box center [1501, 382] width 53 height 70
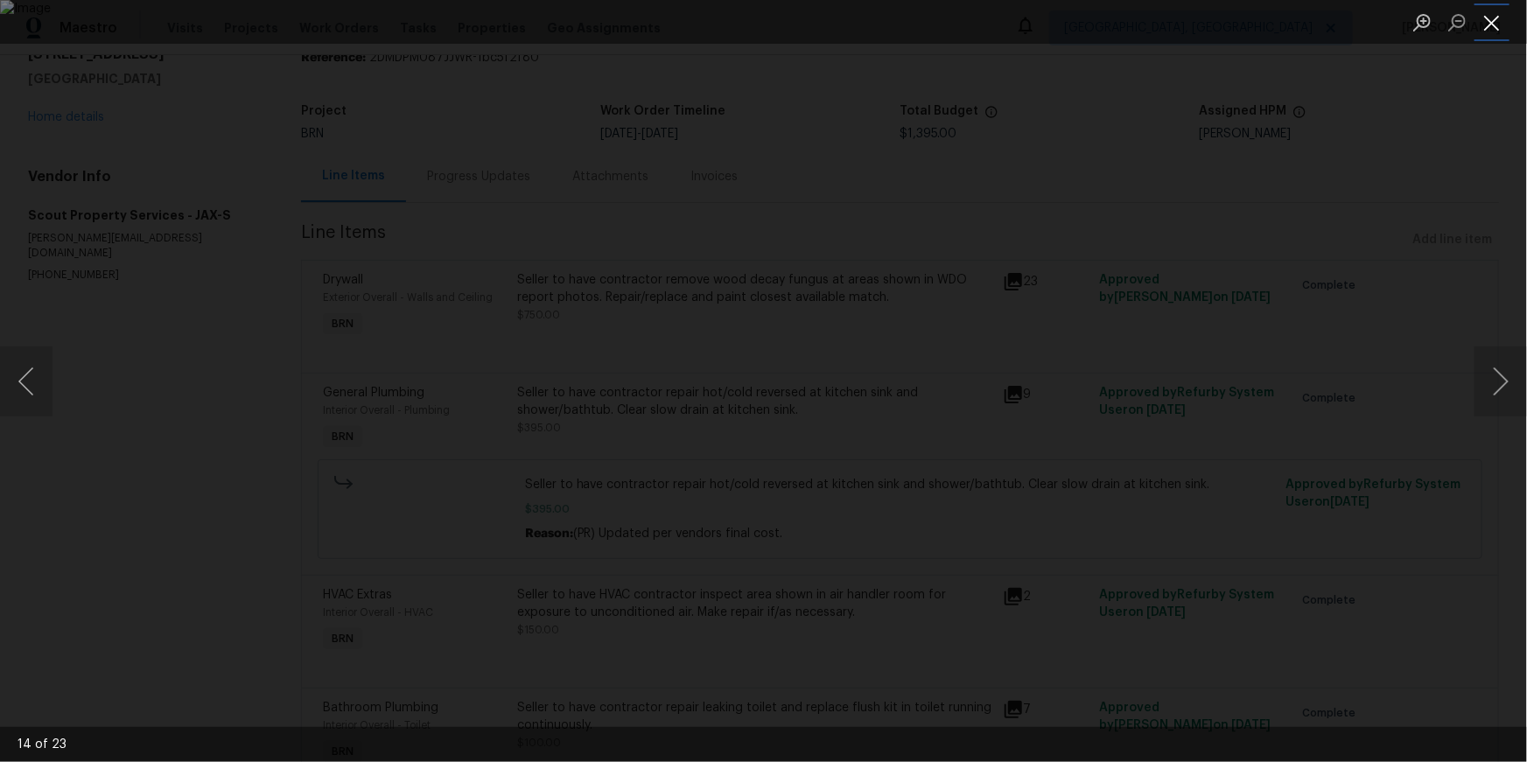
click at [1494, 10] on button "Close lightbox" at bounding box center [1492, 22] width 35 height 31
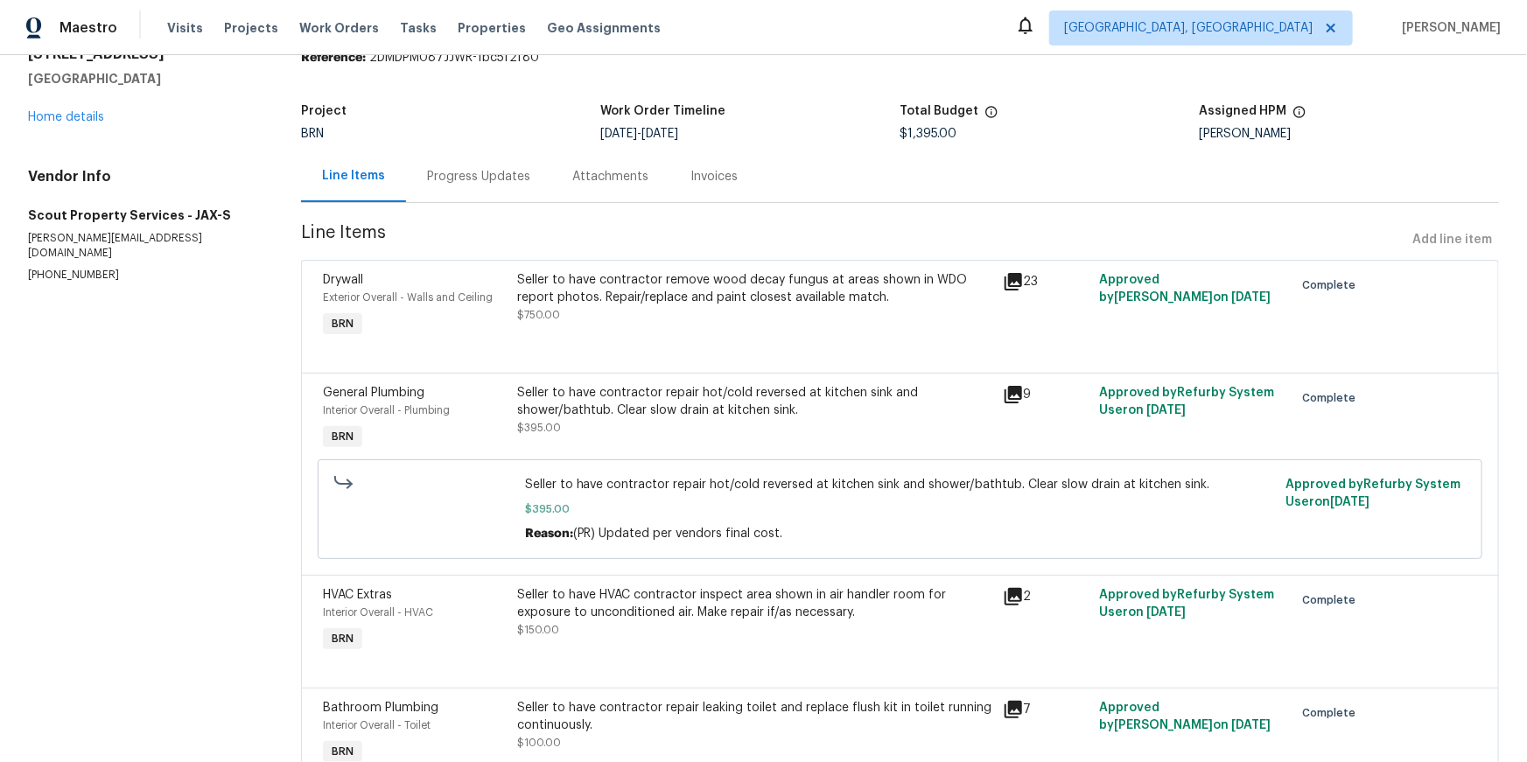
scroll to position [0, 0]
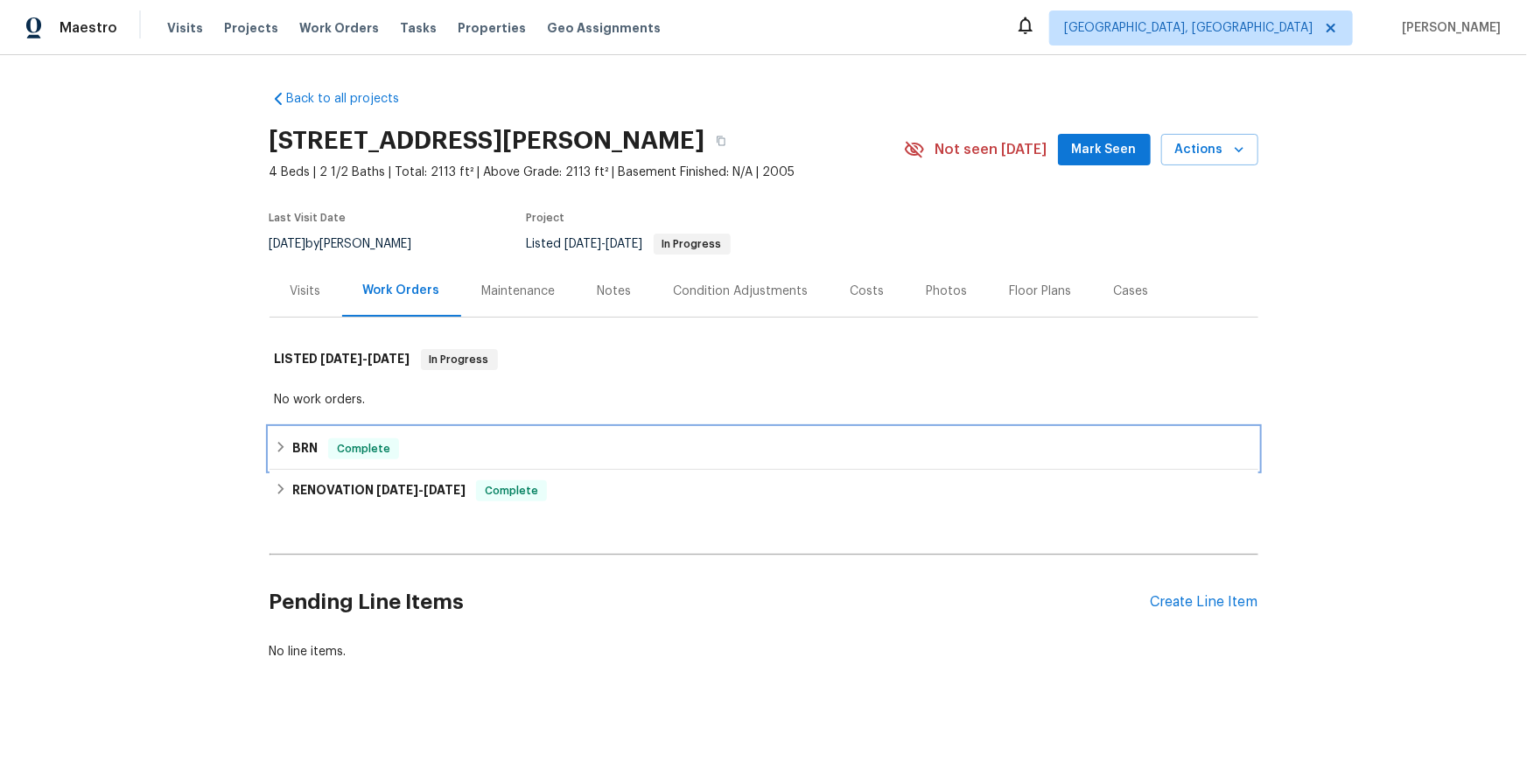
click at [272, 470] on div "BRN Complete" at bounding box center [764, 449] width 989 height 42
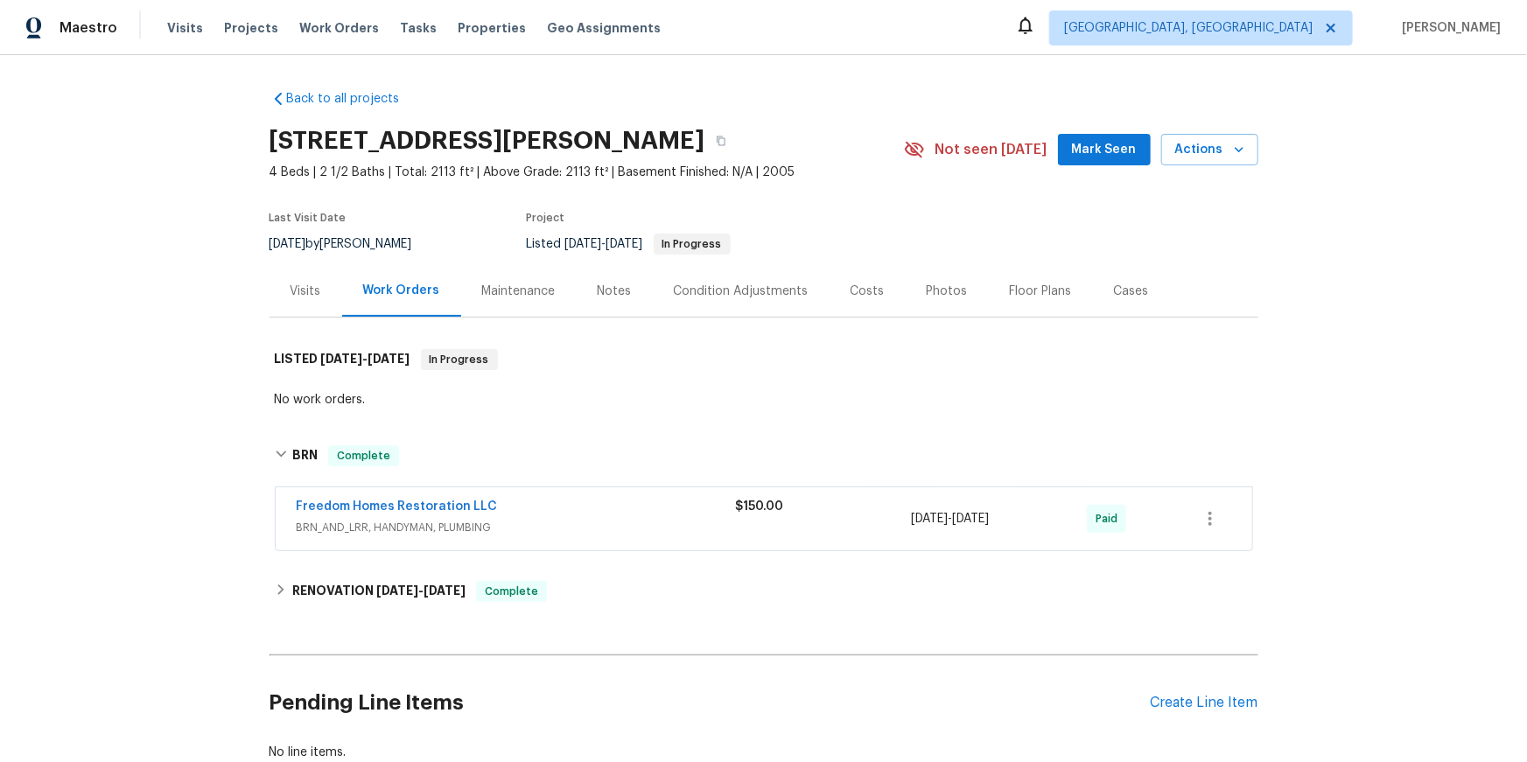
click at [261, 515] on div "Back to all projects 16006 Stags Leap Dr, Lutz, FL 33559 4 Beds | 2 1/2 Baths |…" at bounding box center [763, 408] width 1527 height 707
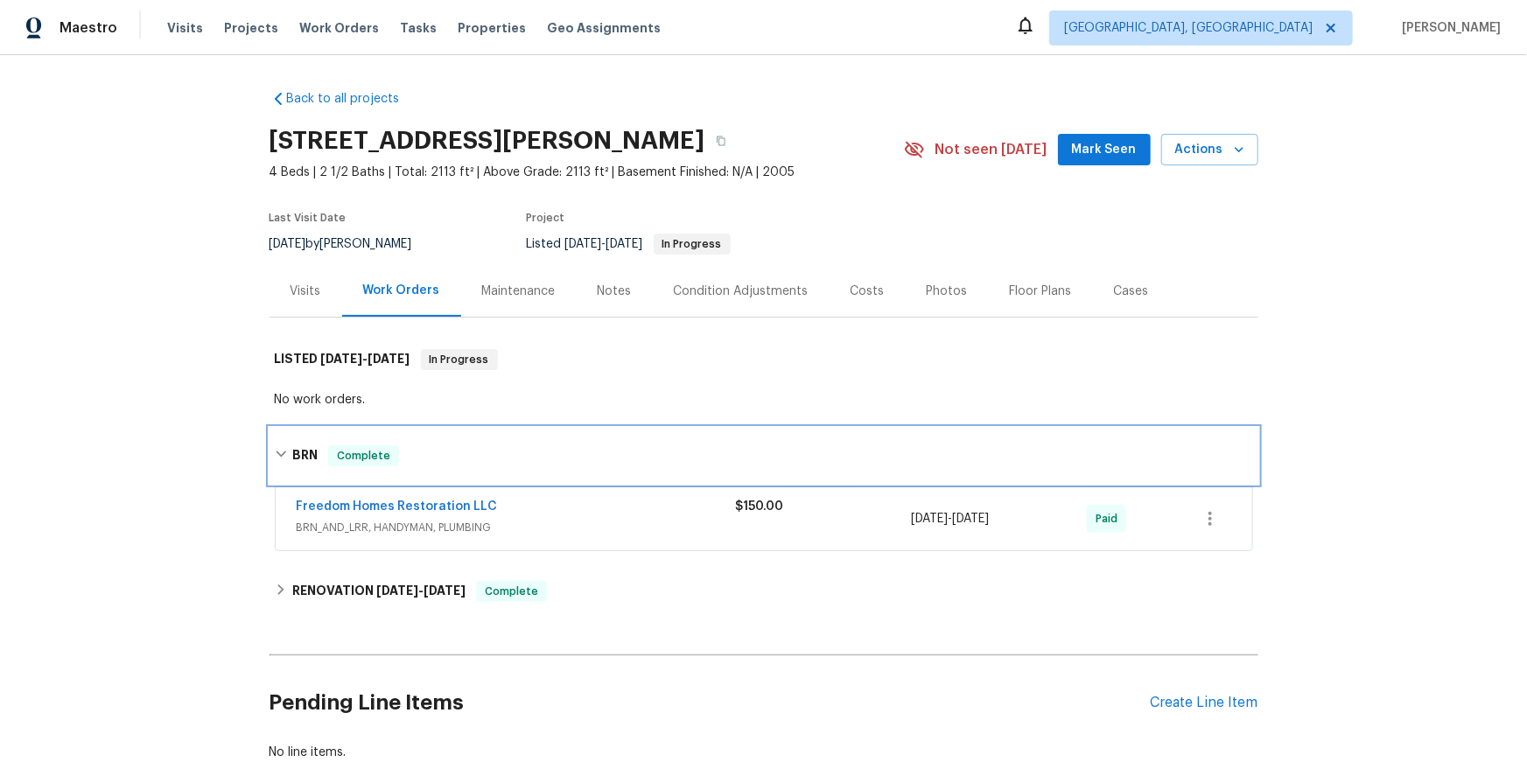
click at [282, 460] on icon at bounding box center [281, 454] width 12 height 12
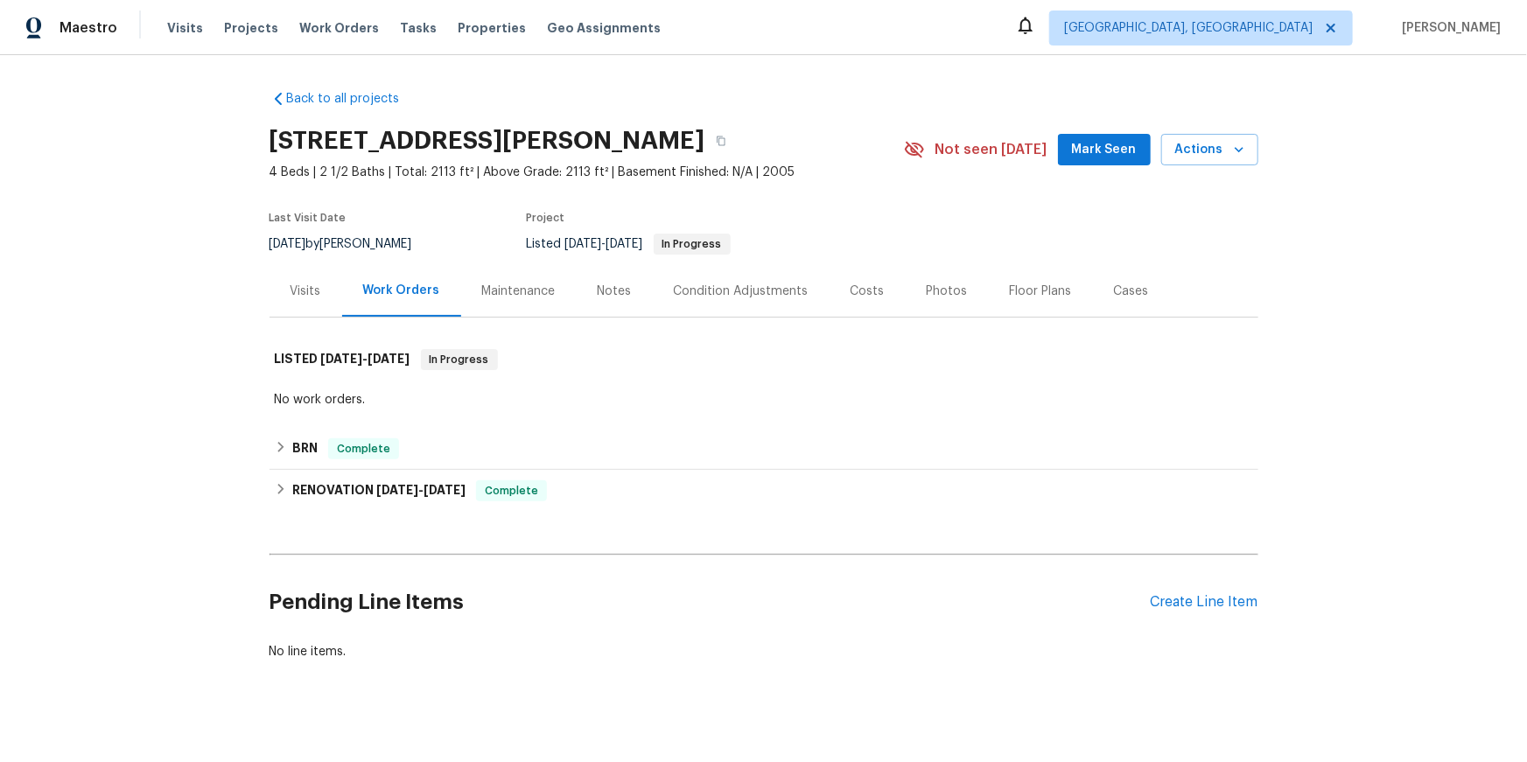
click at [306, 300] on div "Visits" at bounding box center [306, 292] width 31 height 18
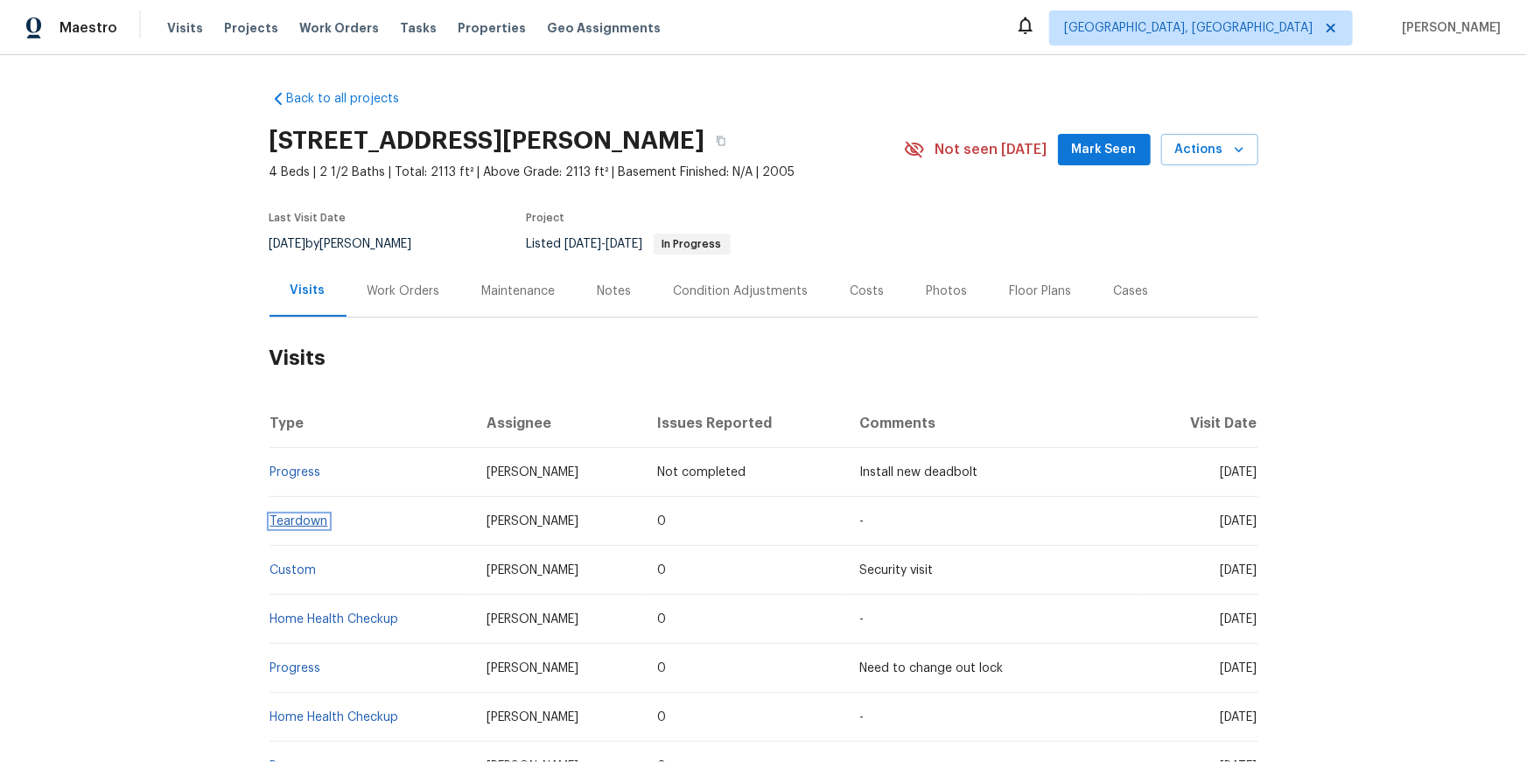
click at [298, 528] on link "Teardown" at bounding box center [299, 521] width 58 height 12
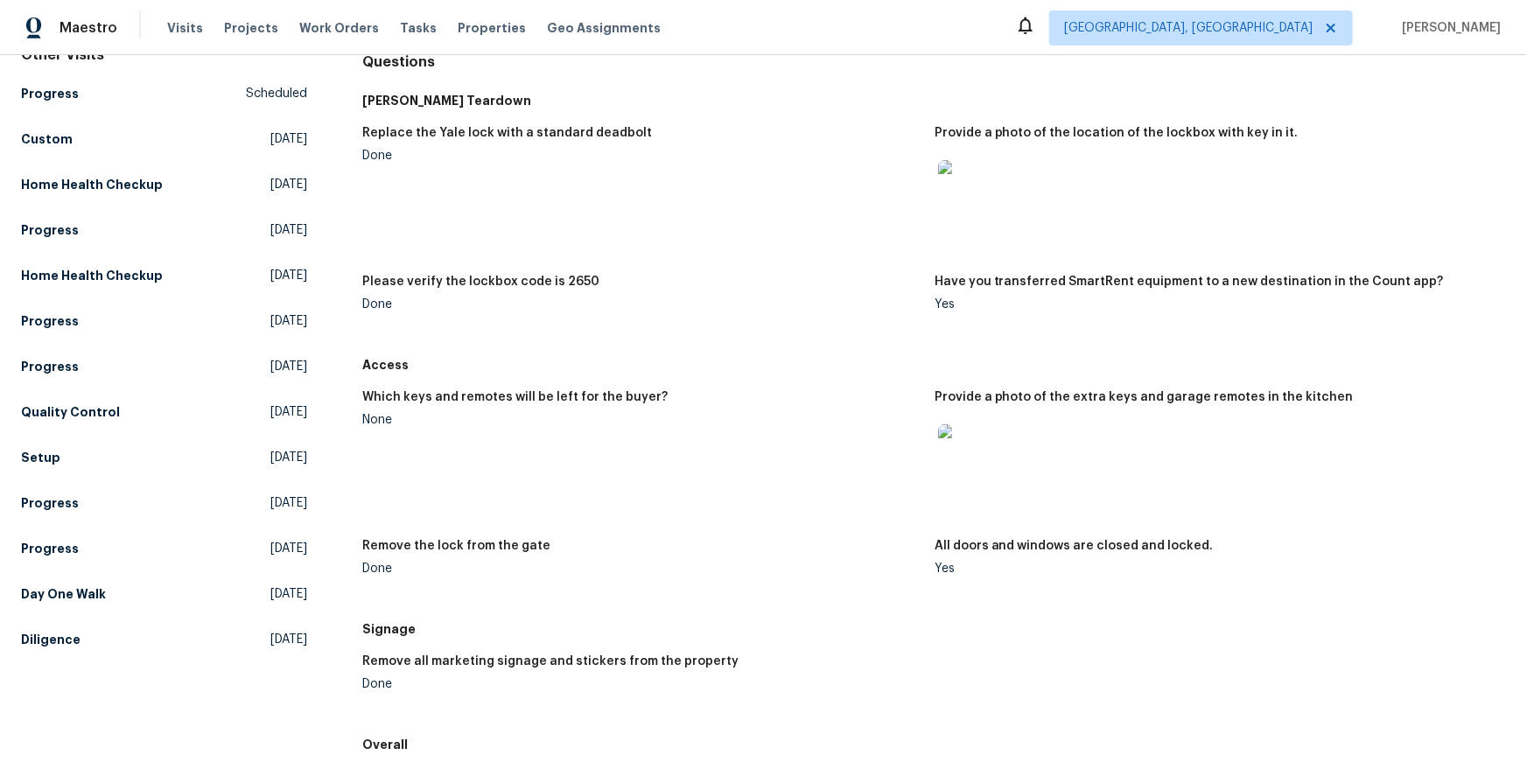
scroll to position [187, 0]
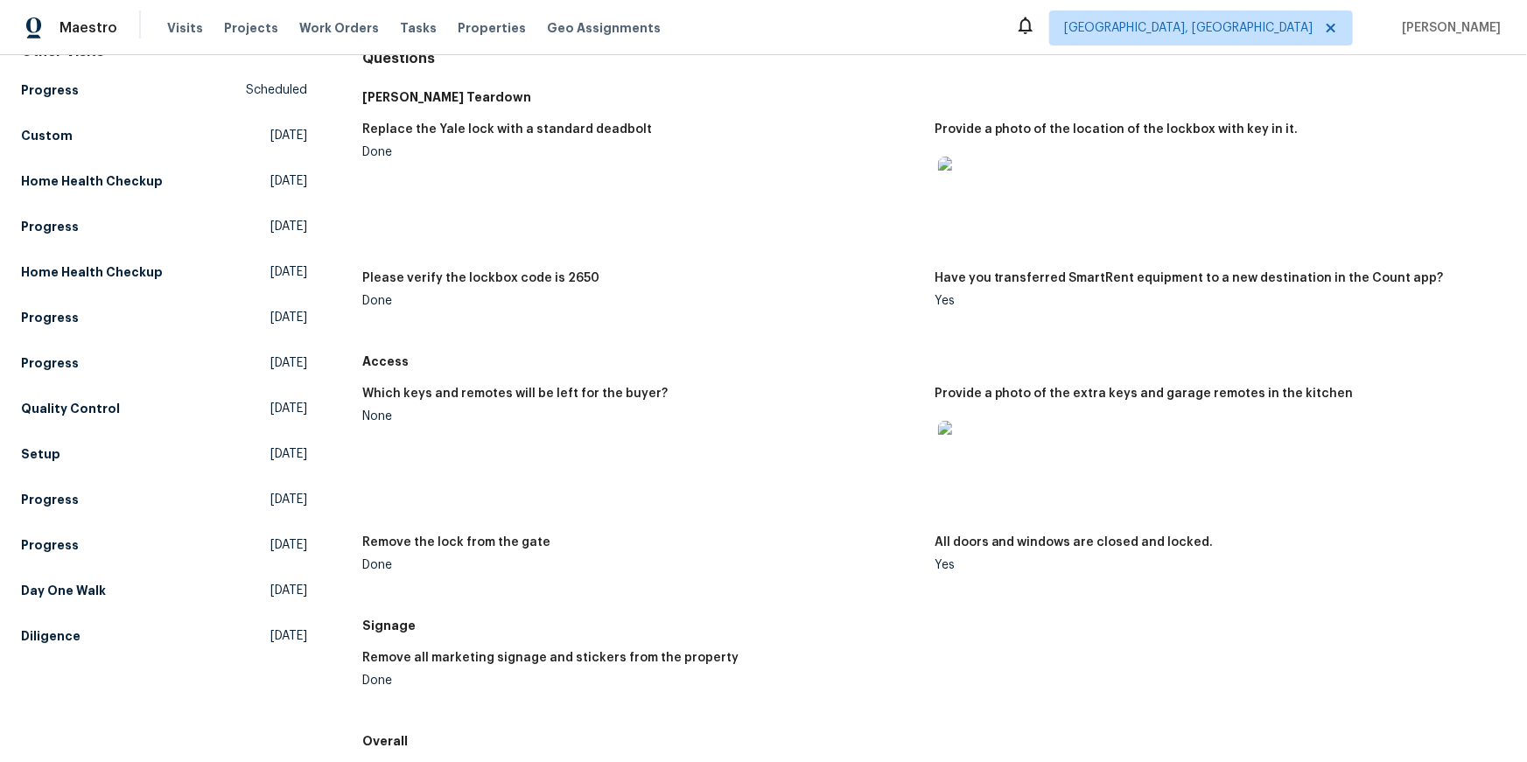
click at [988, 477] on img at bounding box center [966, 449] width 56 height 56
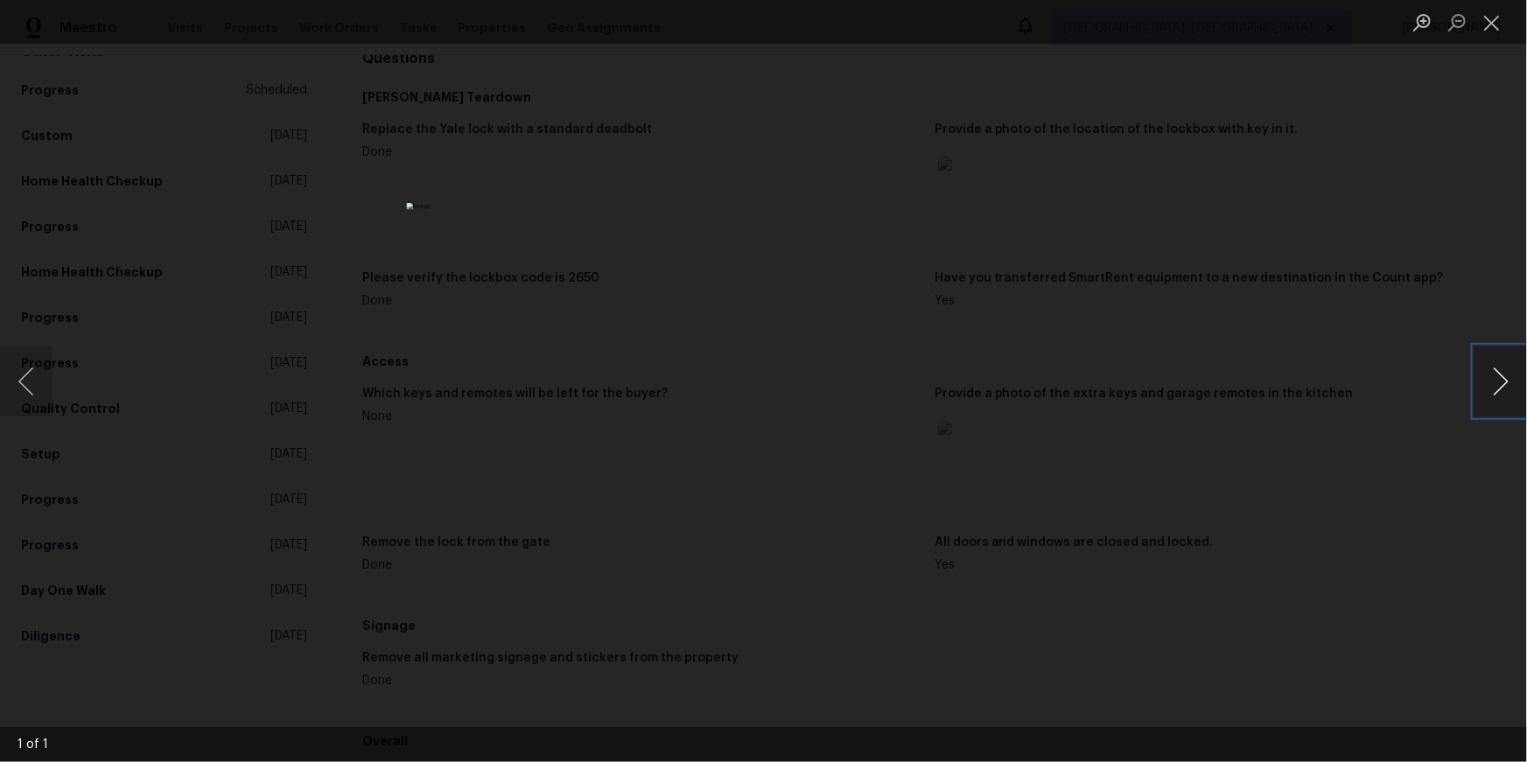
click at [1526, 387] on button "Next image" at bounding box center [1501, 382] width 53 height 70
click at [1520, 385] on button "Next image" at bounding box center [1501, 382] width 53 height 70
click at [1496, 18] on button "Close lightbox" at bounding box center [1492, 22] width 35 height 31
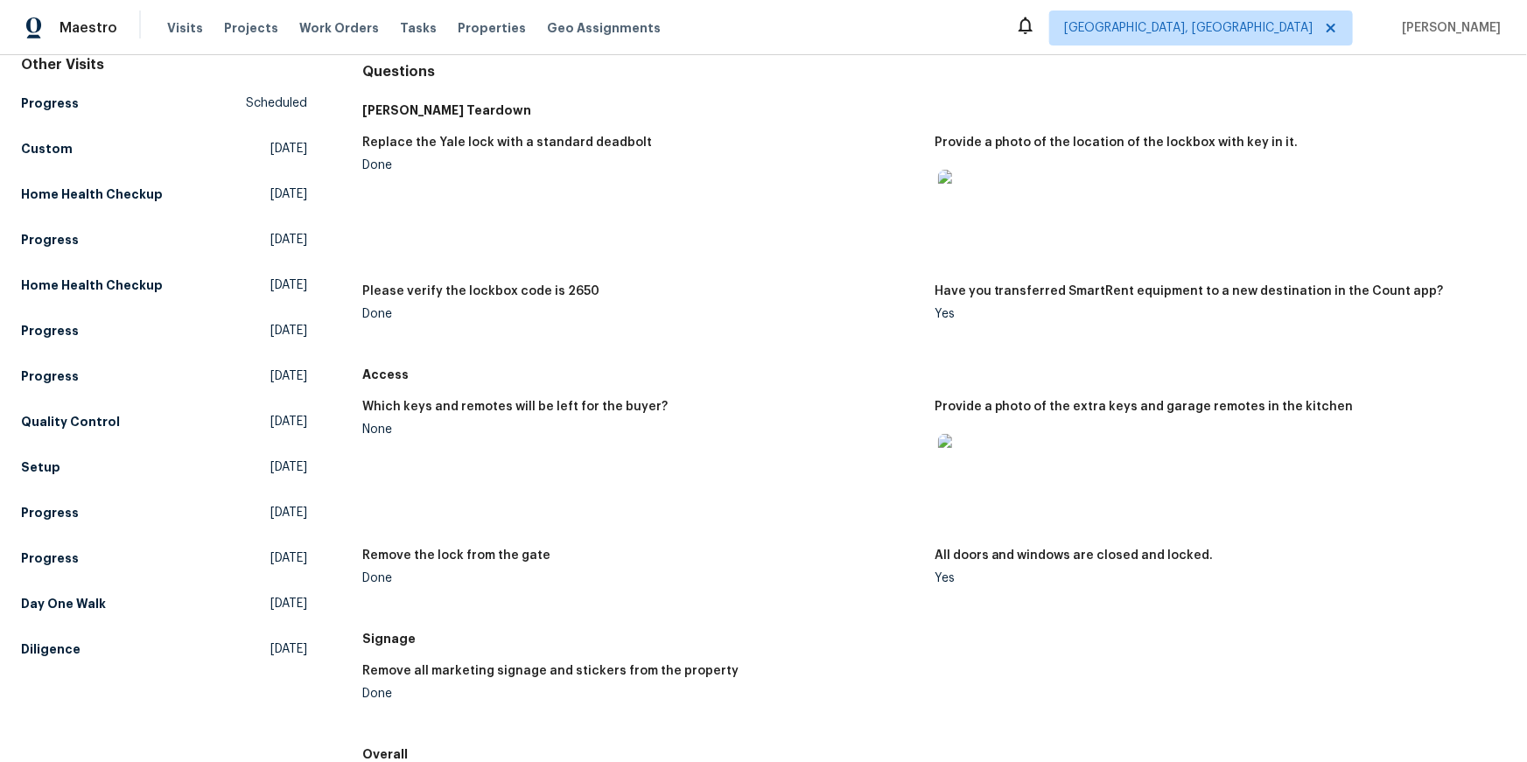
scroll to position [0, 0]
